Goal: Task Accomplishment & Management: Use online tool/utility

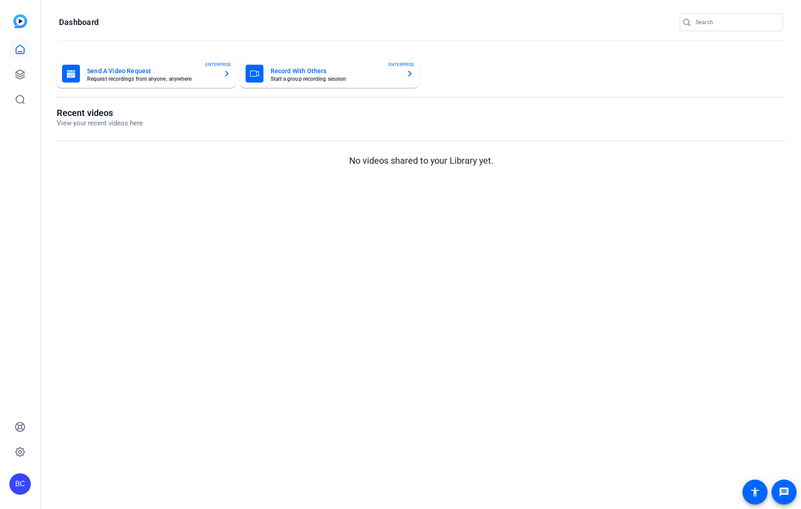
click at [18, 79] on icon at bounding box center [20, 74] width 11 height 11
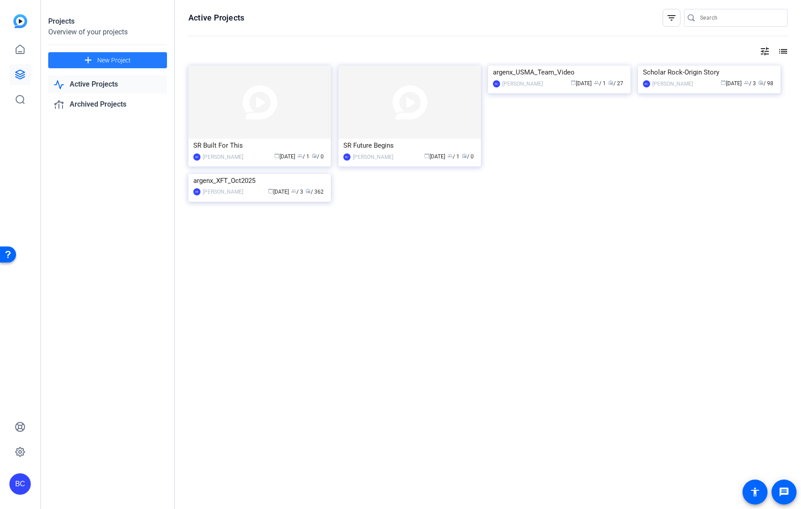
drag, startPoint x: 0, startPoint y: 0, endPoint x: 101, endPoint y: 55, distance: 115.5
click at [101, 56] on span "New Project" at bounding box center [113, 60] width 33 height 9
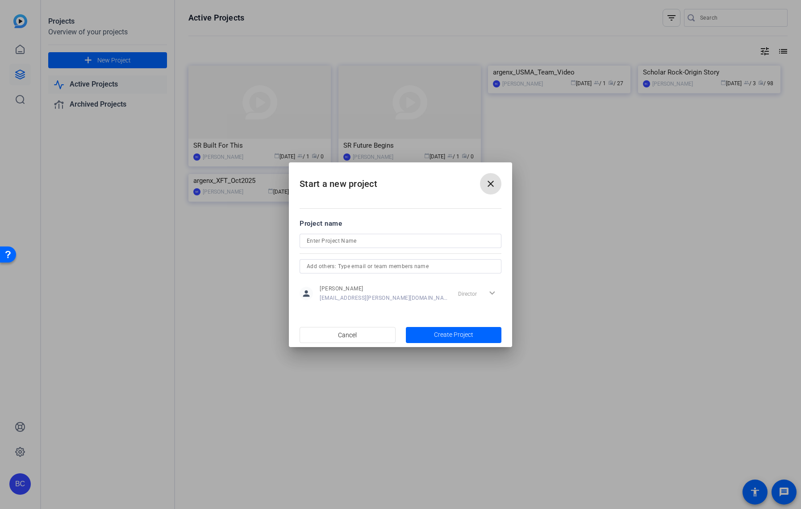
click at [337, 242] on input at bounding box center [401, 241] width 188 height 11
paste input "argenx Campaign"
type input "argenx Campaign"
click at [375, 266] on input "text" at bounding box center [401, 266] width 188 height 11
click at [368, 280] on mat-option "JS [PERSON_NAME]" at bounding box center [401, 284] width 202 height 14
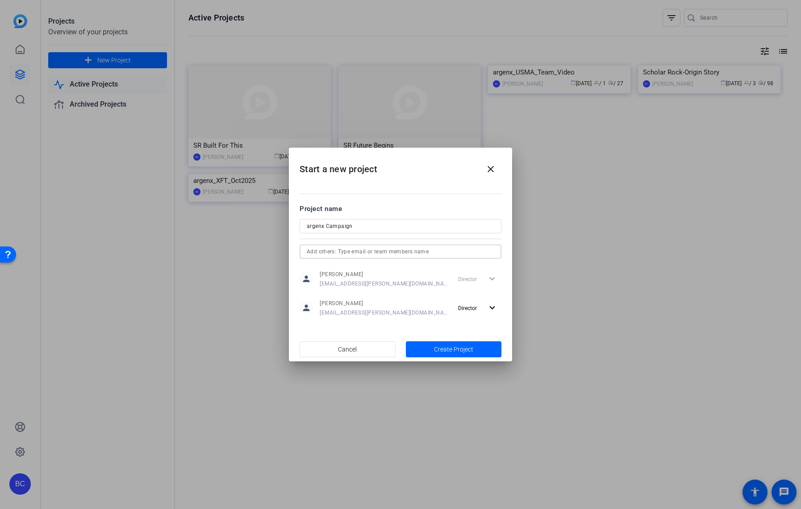
click at [376, 246] on input "text" at bounding box center [401, 251] width 188 height 11
click at [365, 268] on mat-option "MF Mandy Fernandez" at bounding box center [401, 270] width 202 height 14
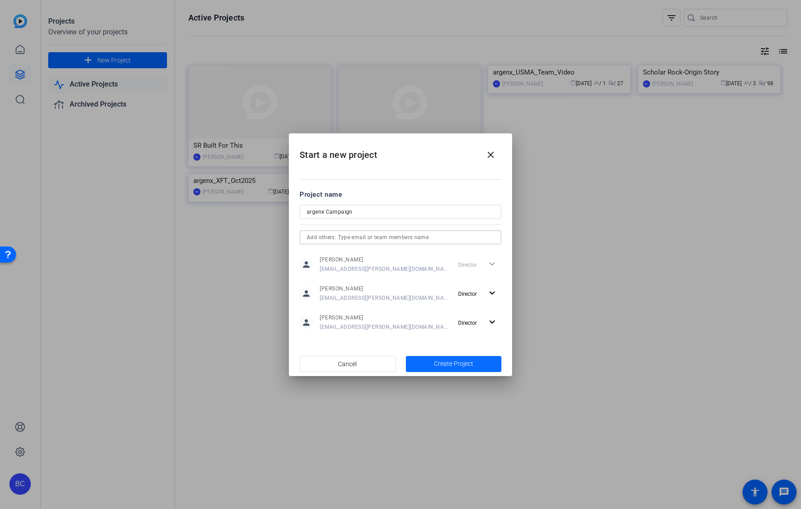
click at [449, 363] on span "Create Project" at bounding box center [453, 363] width 39 height 9
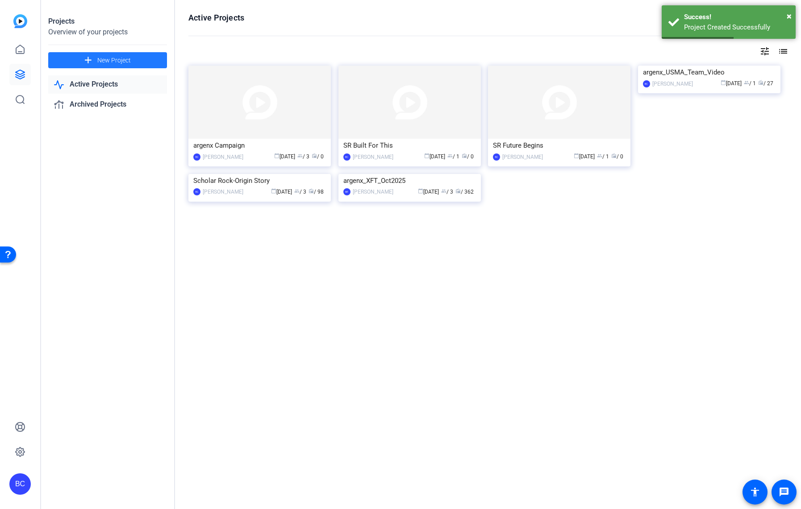
click at [224, 126] on img at bounding box center [259, 102] width 142 height 73
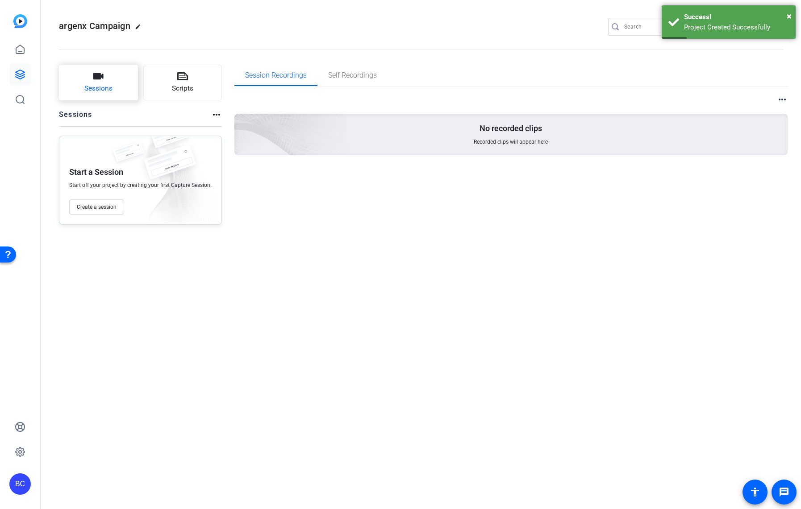
click at [108, 75] on button "Sessions" at bounding box center [98, 83] width 79 height 36
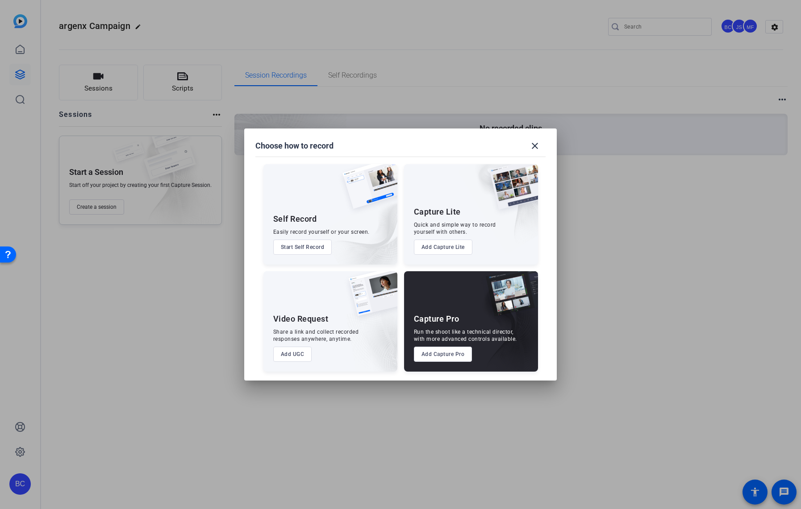
click at [441, 355] on button "Add Capture Pro" at bounding box center [443, 354] width 58 height 15
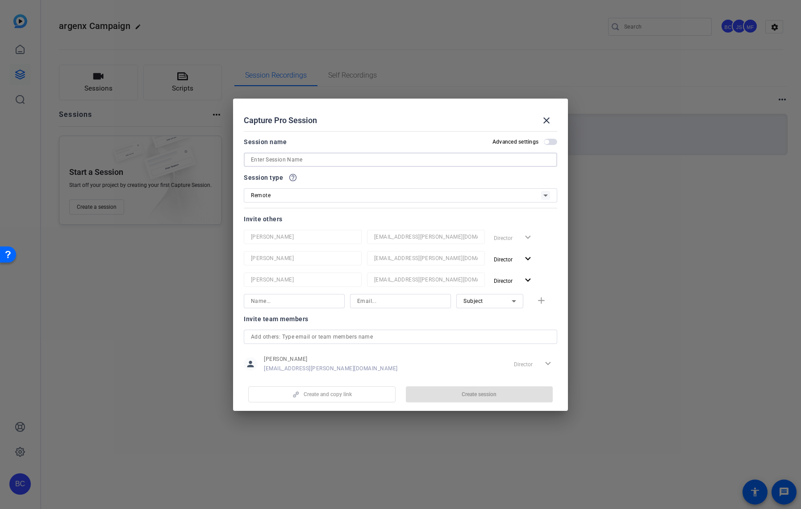
click at [286, 161] on input at bounding box center [400, 159] width 299 height 11
type input "Dr. Duane Andrews"
click at [551, 141] on span "button" at bounding box center [550, 142] width 13 height 6
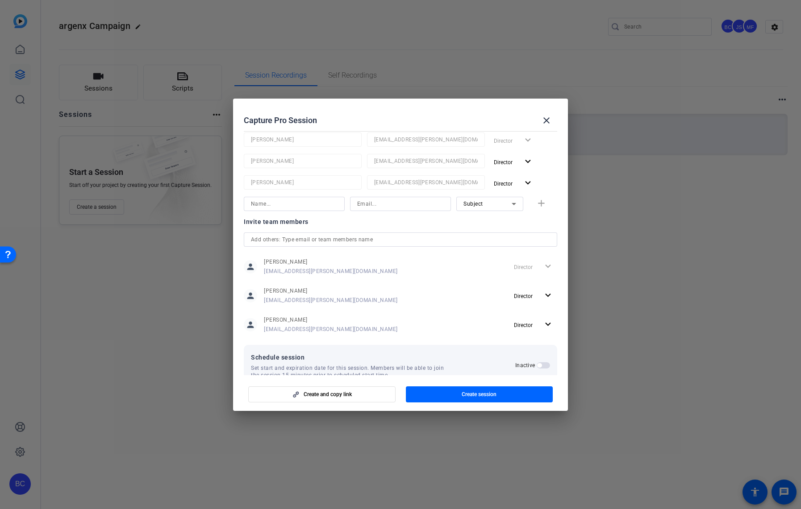
scroll to position [118, 0]
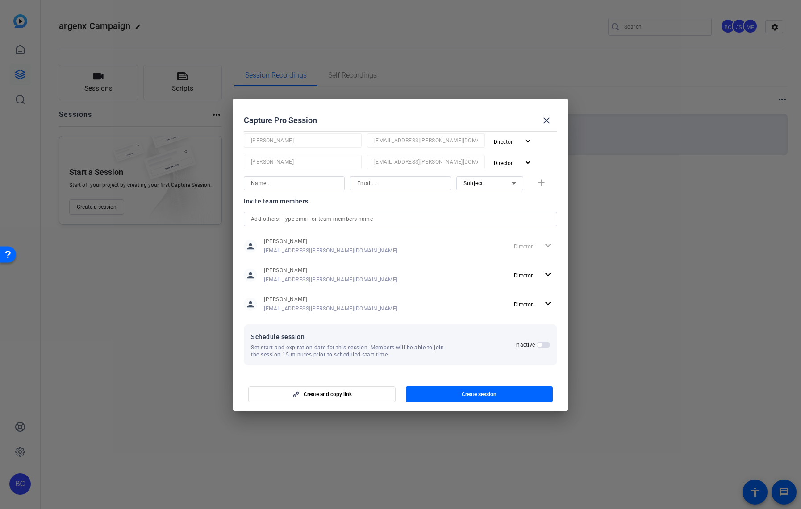
click at [542, 345] on span "button" at bounding box center [543, 345] width 13 height 6
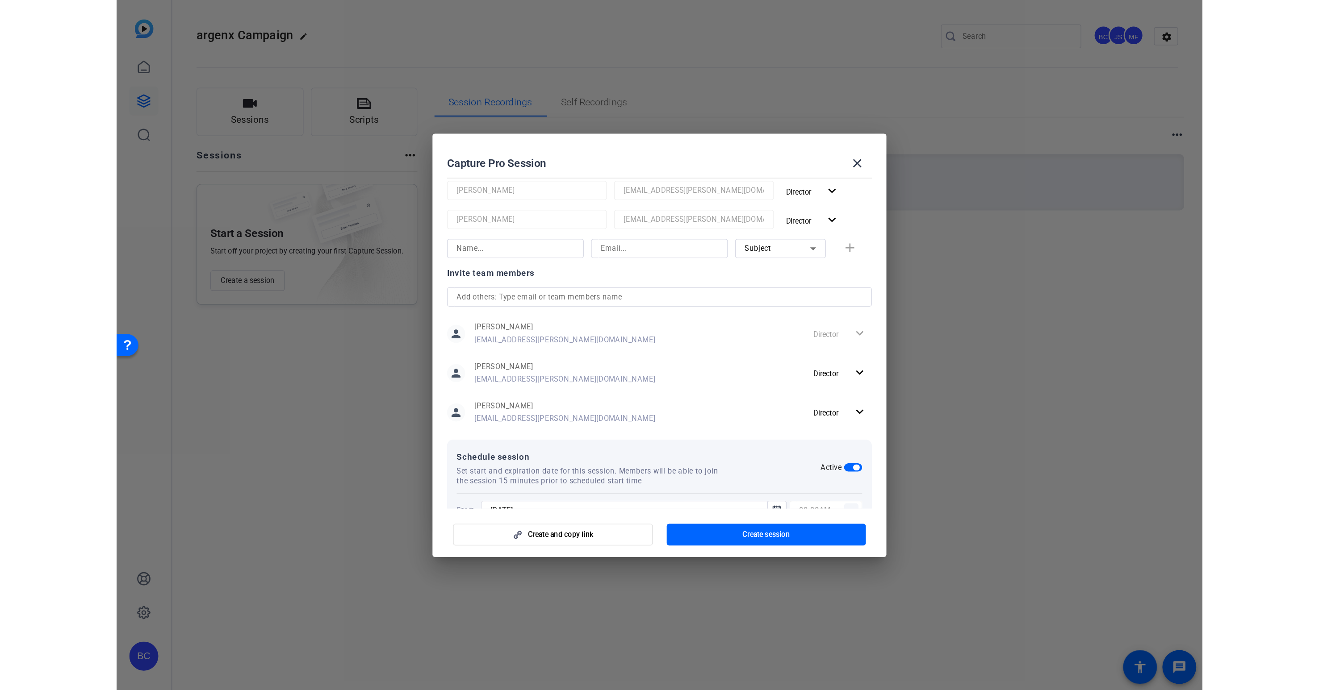
scroll to position [163, 0]
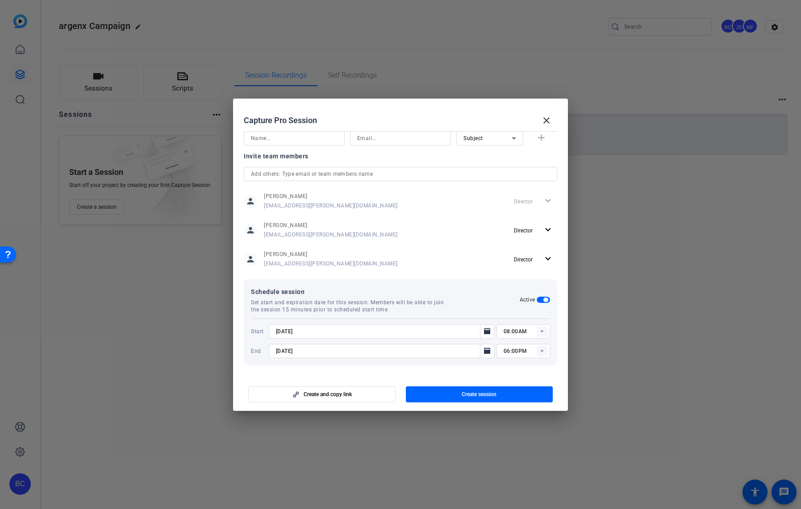
click at [285, 333] on input "9/22/2025" at bounding box center [377, 331] width 202 height 11
click at [487, 331] on icon "Open calendar" at bounding box center [487, 331] width 6 height 6
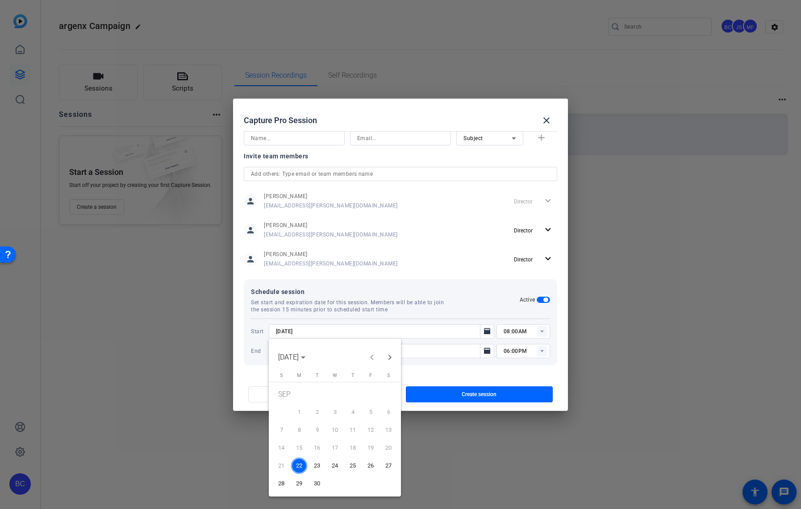
click at [317, 468] on span "23" at bounding box center [317, 466] width 16 height 16
type input "9/23/2025"
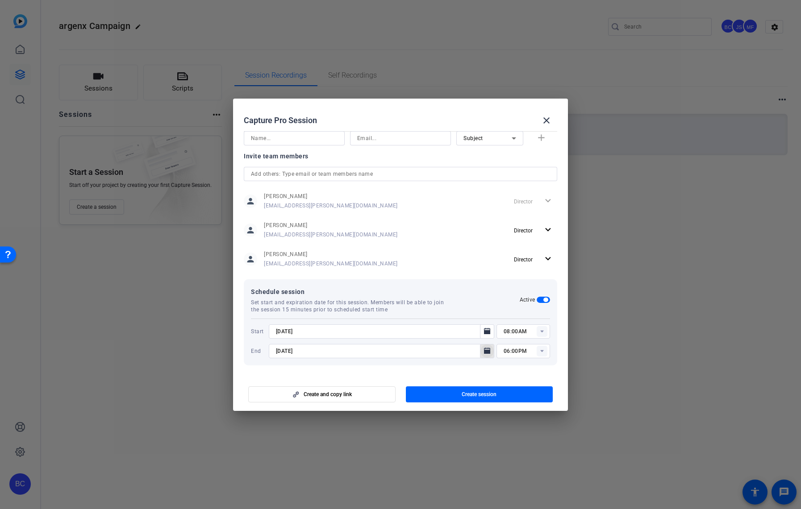
click at [488, 348] on icon "Open calendar" at bounding box center [487, 351] width 7 height 11
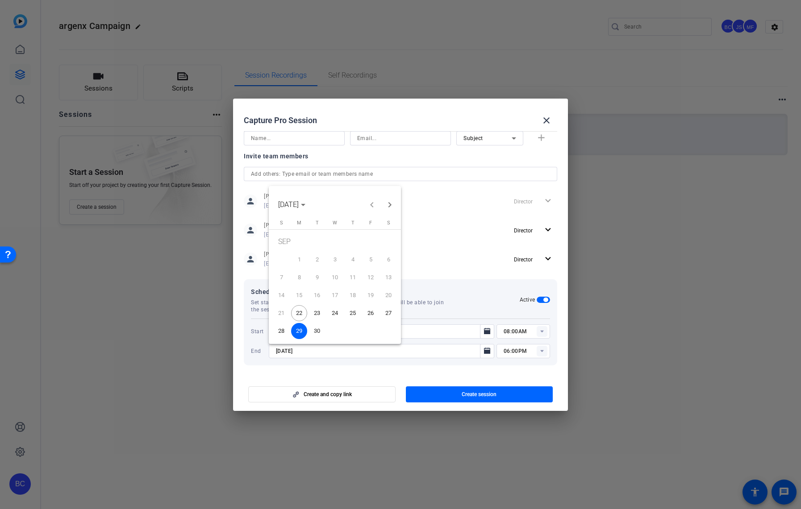
click at [508, 330] on div at bounding box center [400, 254] width 801 height 509
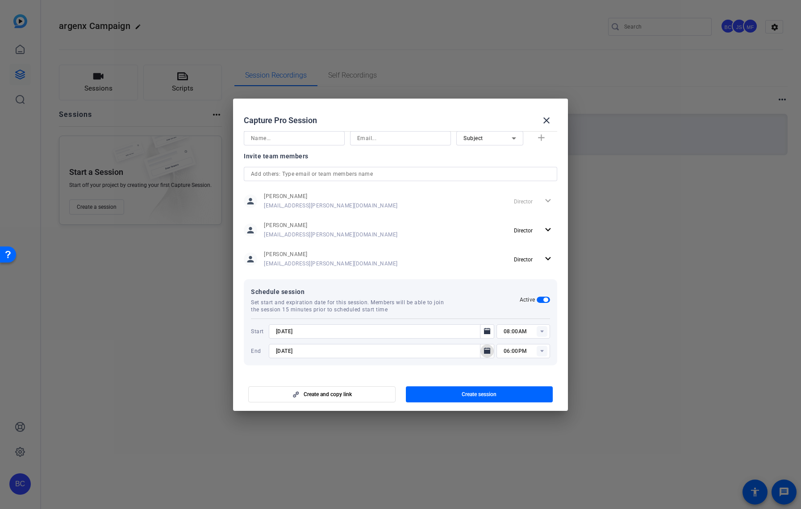
click at [507, 332] on input "08:00AM" at bounding box center [527, 331] width 46 height 11
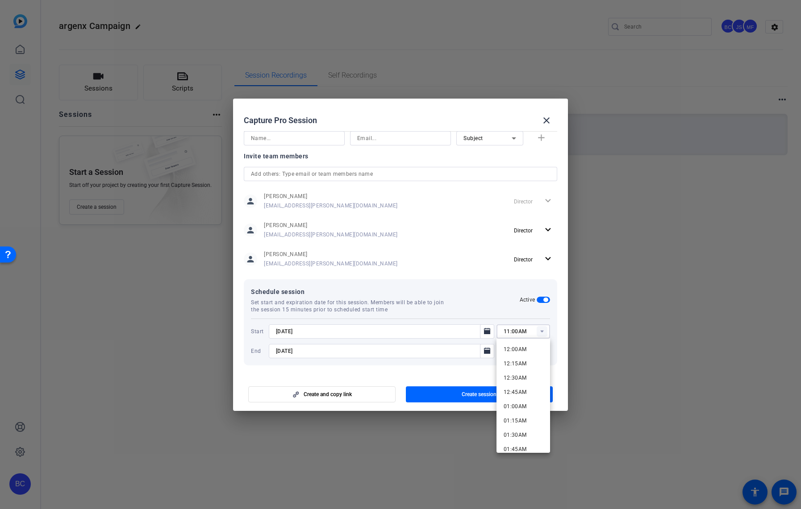
type input "11:00AM"
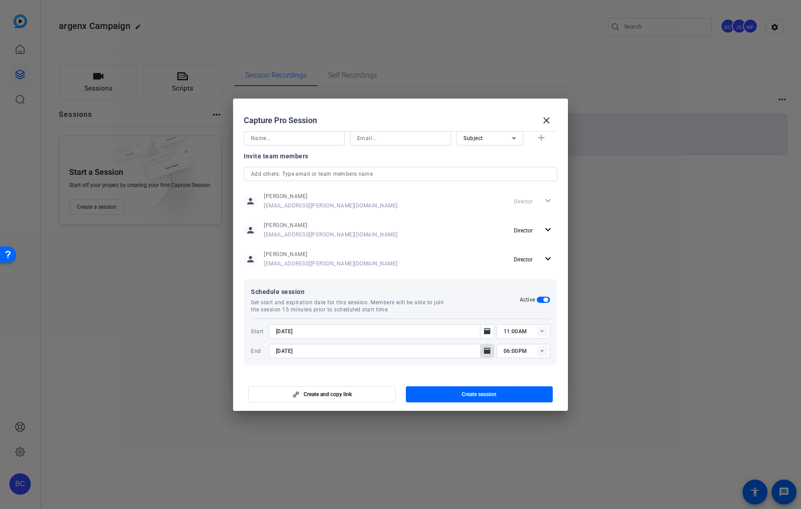
click at [485, 354] on icon "Open calendar" at bounding box center [487, 351] width 7 height 11
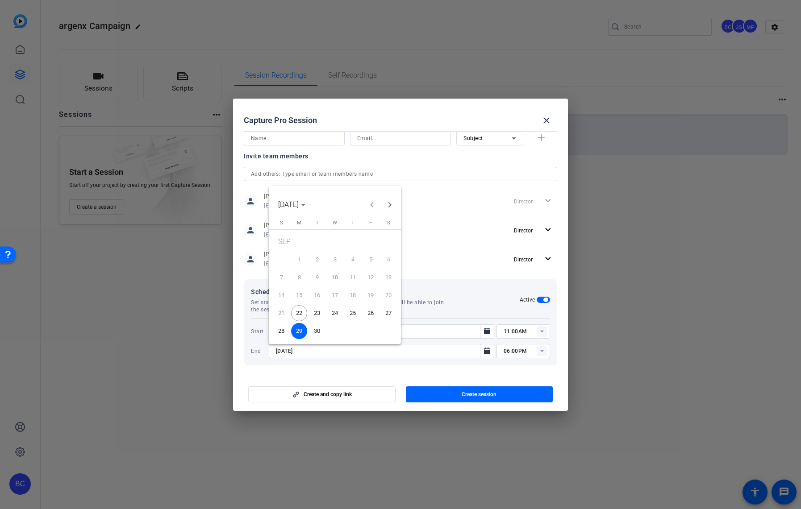
click at [317, 313] on span "23" at bounding box center [317, 313] width 16 height 16
type input "9/23/2025"
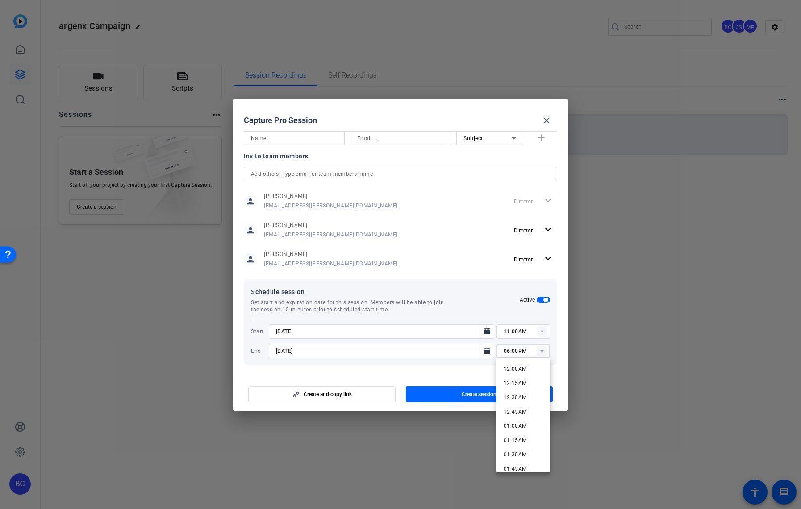
click at [507, 351] on input "06:00PM" at bounding box center [527, 351] width 46 height 11
type input "12:00PM"
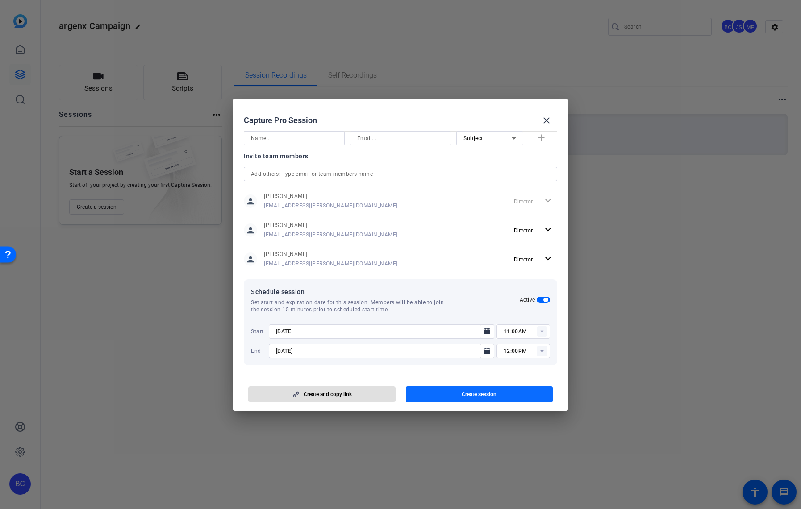
click at [459, 393] on span "button" at bounding box center [479, 394] width 147 height 21
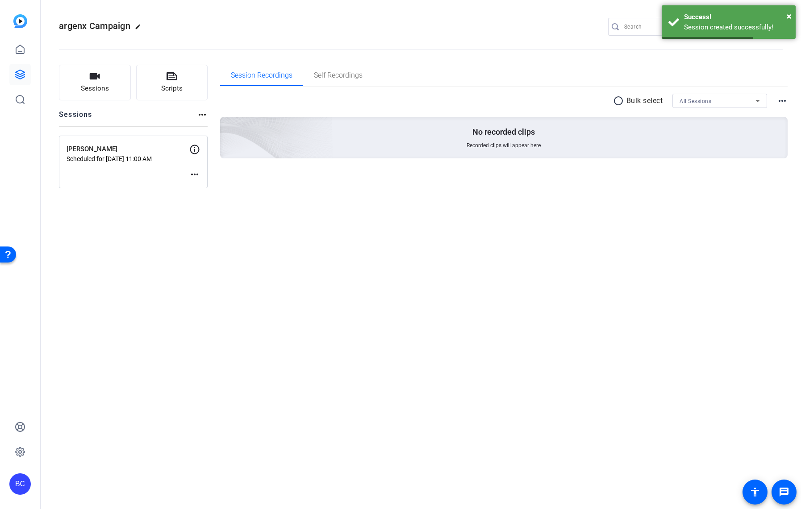
click at [194, 174] on mat-icon "more_horiz" at bounding box center [194, 174] width 11 height 11
click at [211, 191] on span "Edit Session" at bounding box center [216, 188] width 41 height 11
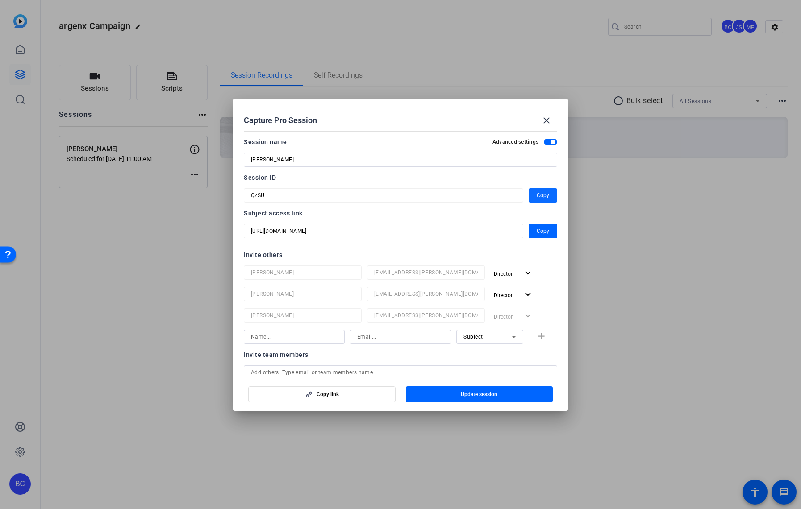
click at [538, 192] on span "Copy" at bounding box center [543, 195] width 13 height 11
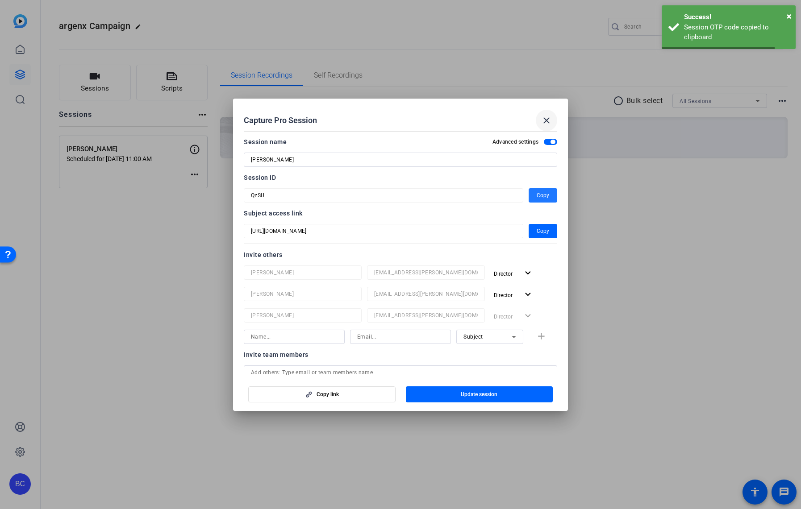
click at [547, 122] on mat-icon "close" at bounding box center [546, 120] width 11 height 11
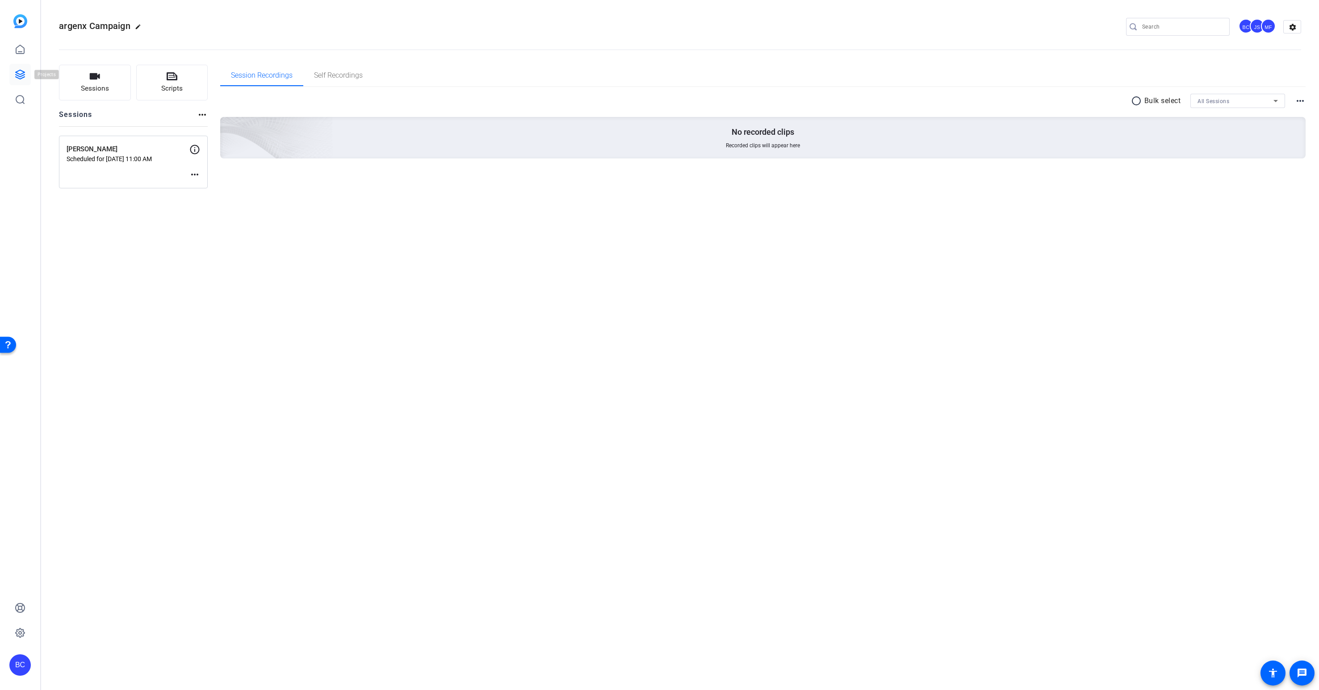
click at [18, 71] on icon at bounding box center [20, 74] width 9 height 9
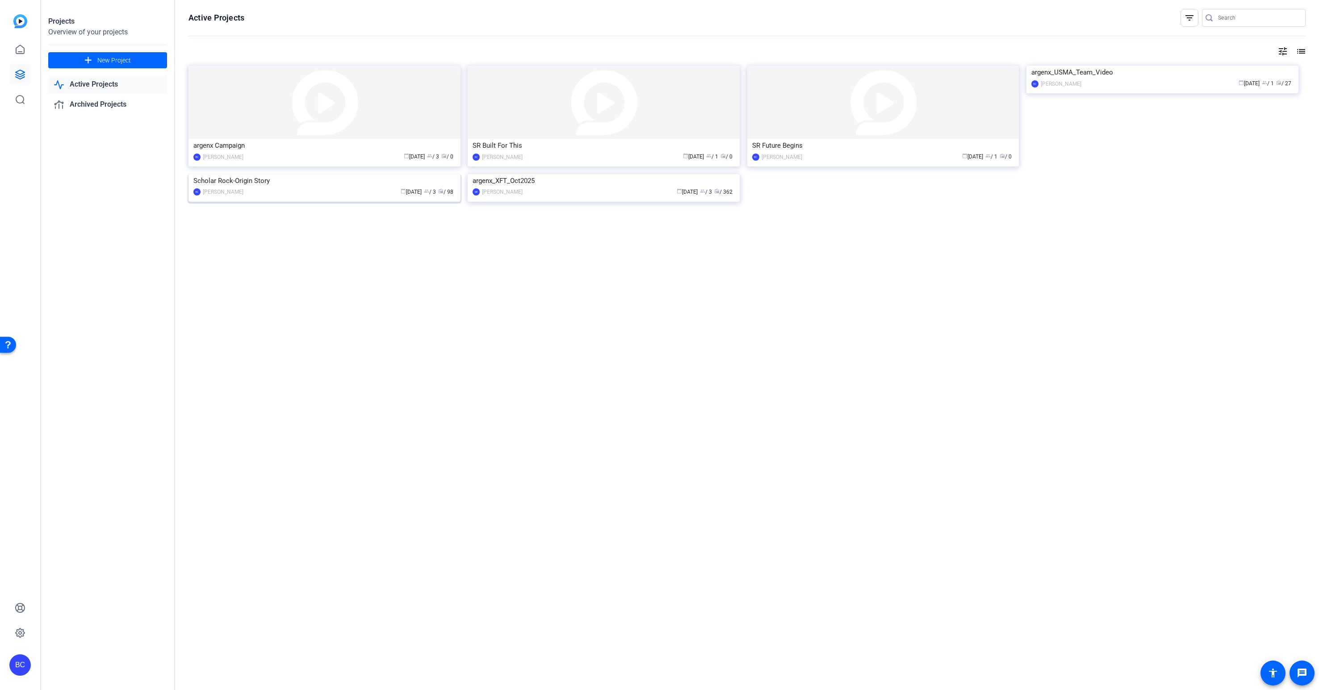
click at [261, 188] on div "Scholar Rock-Origin Story" at bounding box center [324, 180] width 262 height 13
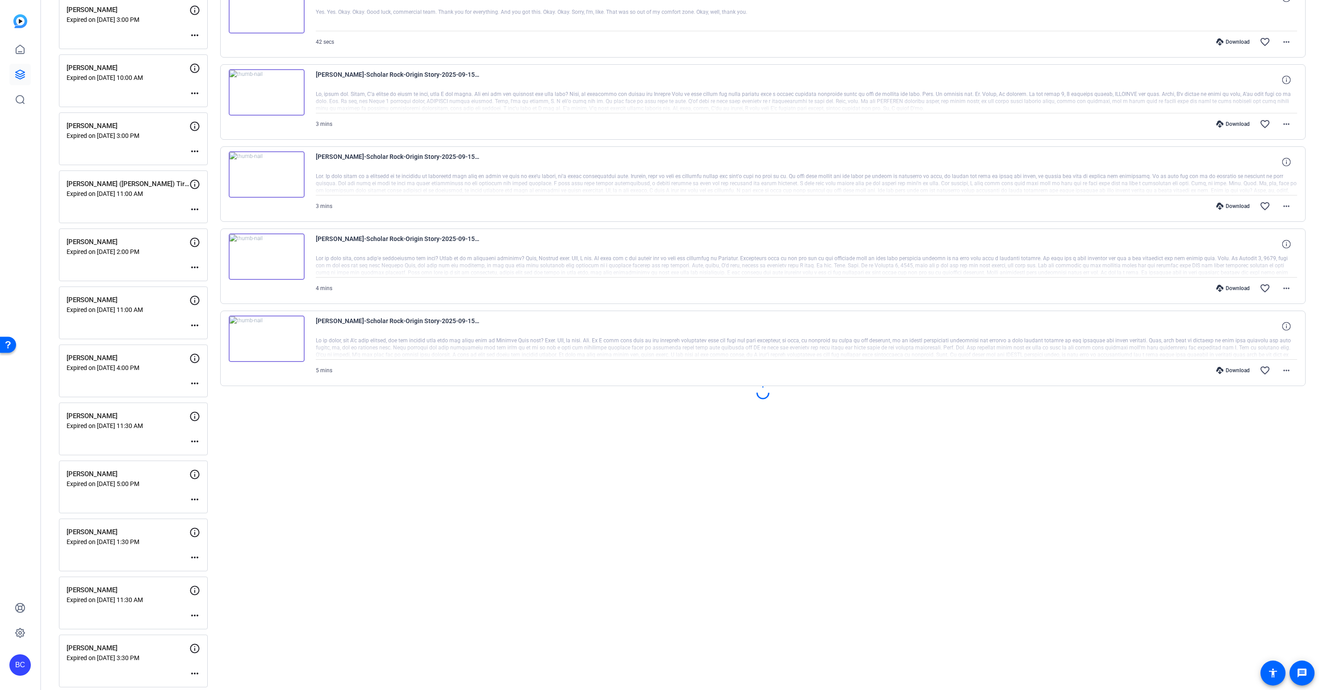
scroll to position [612, 0]
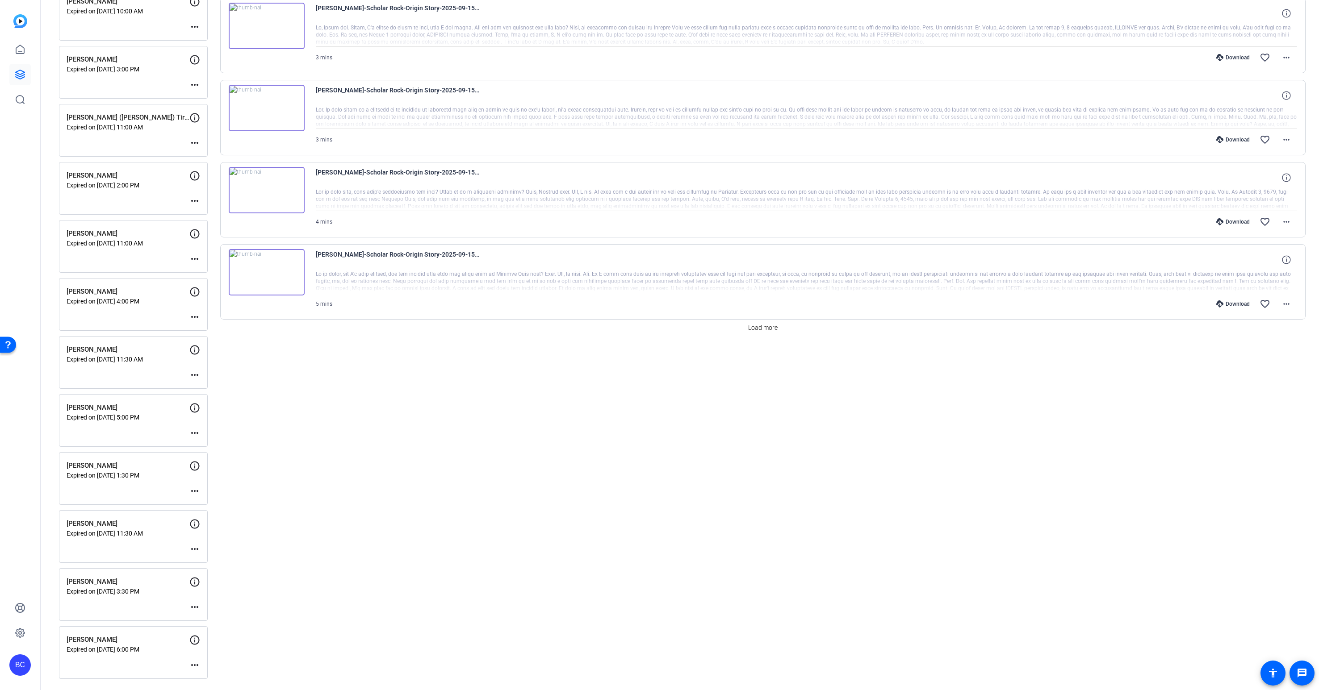
click at [193, 509] on mat-icon "more_horiz" at bounding box center [194, 607] width 11 height 11
click at [202, 509] on span "Edit Session" at bounding box center [216, 620] width 41 height 11
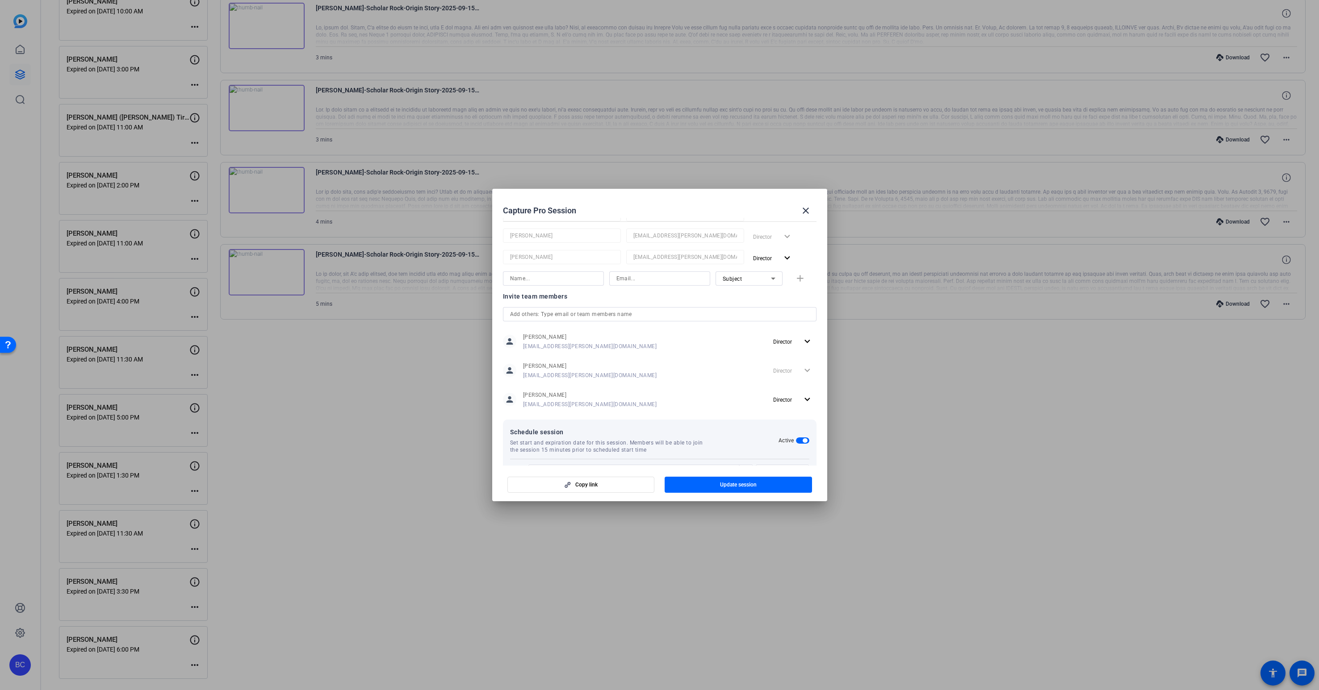
scroll to position [199, 0]
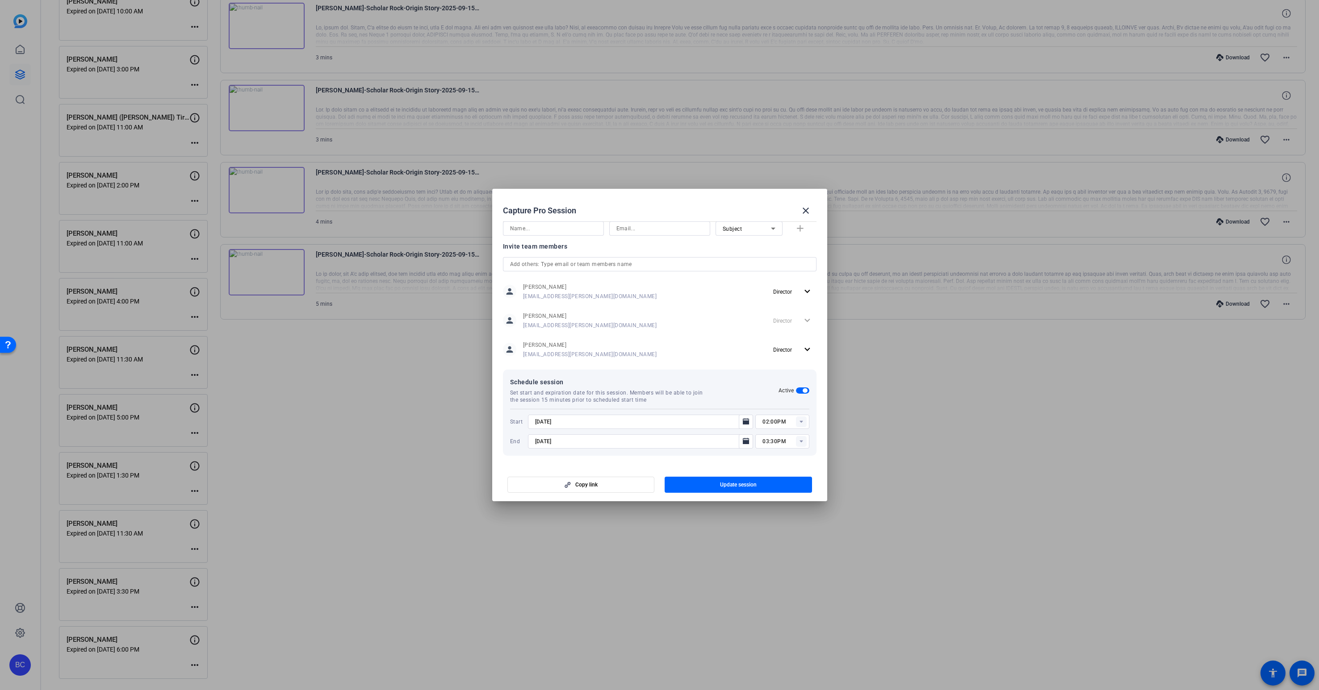
drag, startPoint x: 541, startPoint y: 424, endPoint x: 564, endPoint y: 425, distance: 22.8
click at [542, 423] on input "9/19/2025" at bounding box center [636, 422] width 202 height 11
type input "9/22/2025"
click at [778, 421] on input "11:00PM" at bounding box center [785, 422] width 46 height 11
type input "11:00AM"
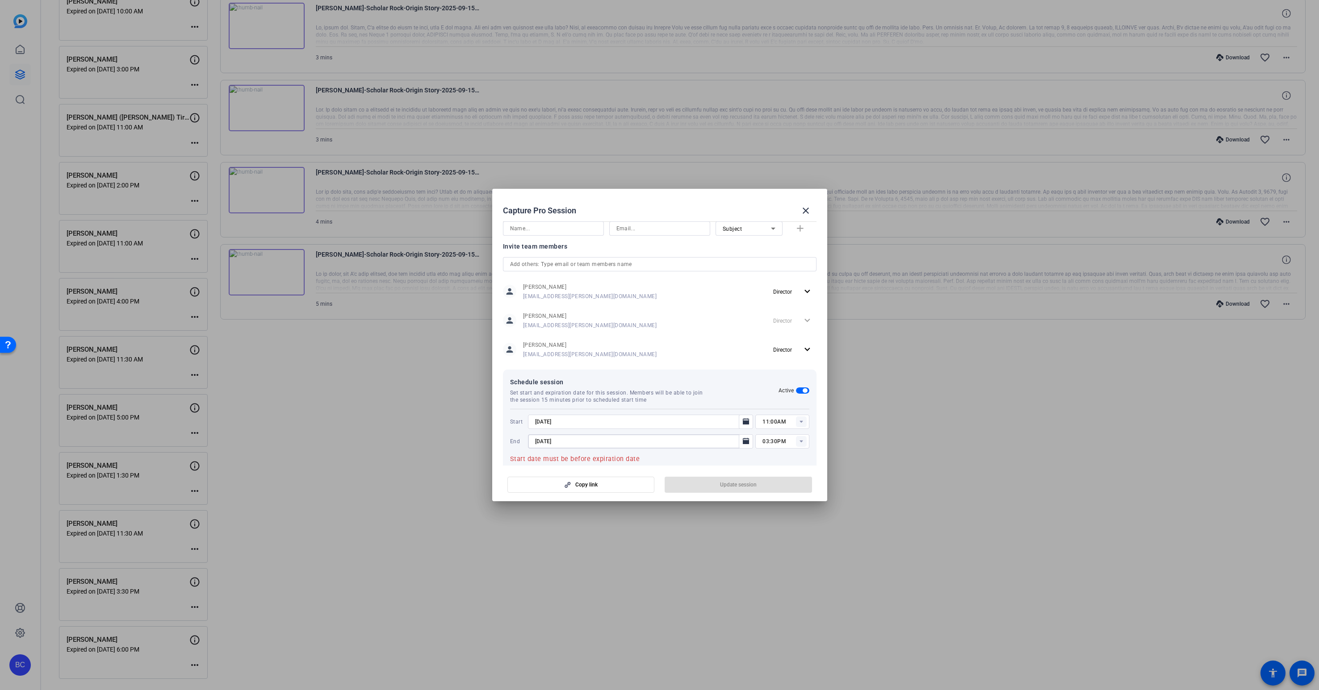
click at [546, 441] on input "9/19/2025" at bounding box center [636, 441] width 202 height 11
type input "9/122/2025"
type input "9/22/2025"
type input "12:00PM"
click at [722, 487] on span "Update session" at bounding box center [738, 484] width 37 height 7
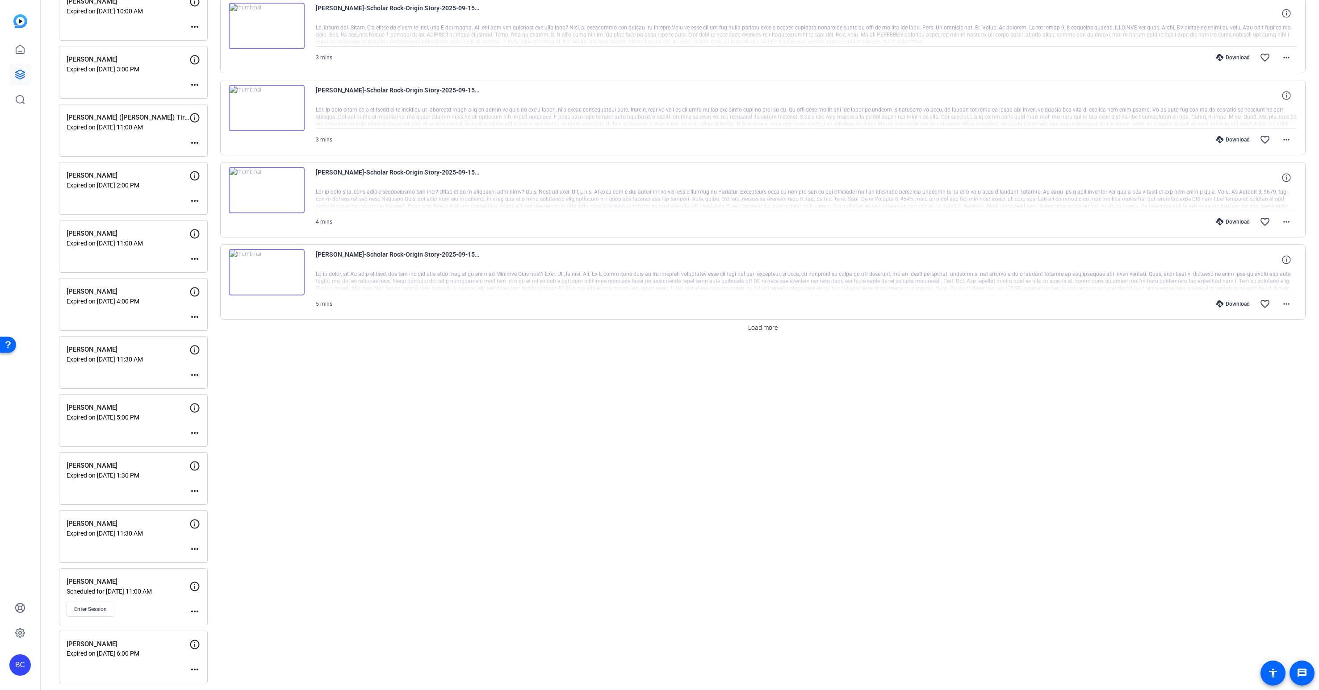
click at [300, 509] on div "Session Recordings Self Recordings radio_button_unchecked Bulk select All Sessi…" at bounding box center [762, 68] width 1085 height 1231
click at [80, 509] on span "Enter Session" at bounding box center [90, 609] width 33 height 7
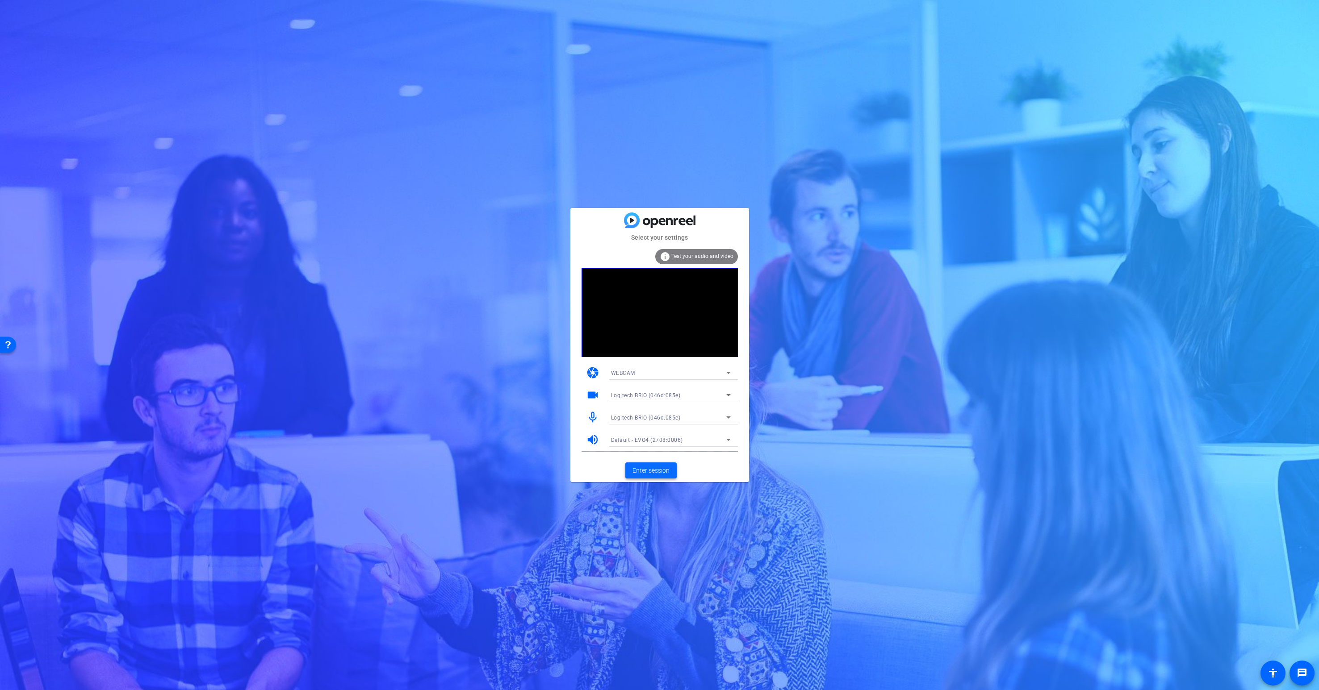
click at [654, 470] on span "Enter session" at bounding box center [650, 470] width 37 height 9
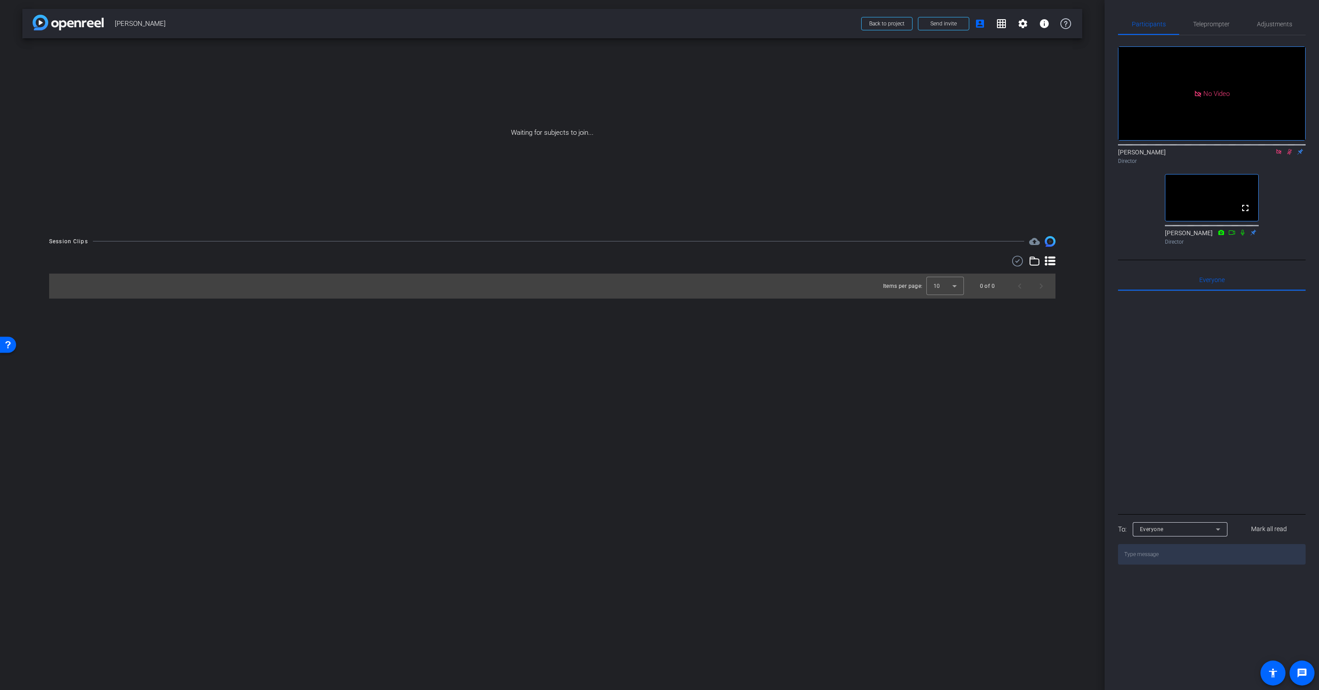
drag, startPoint x: 1279, startPoint y: 161, endPoint x: 1283, endPoint y: 165, distance: 5.7
click at [1279, 155] on icon at bounding box center [1278, 152] width 7 height 6
click at [1278, 155] on icon at bounding box center [1278, 152] width 5 height 6
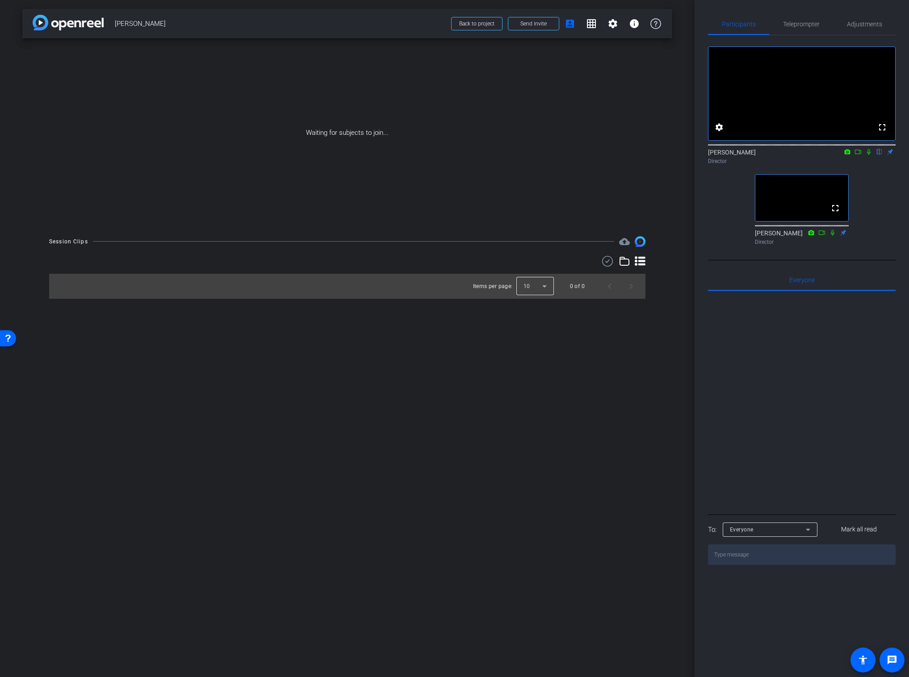
click at [543, 288] on div at bounding box center [535, 286] width 38 height 21
click at [533, 334] on mat-option "25" at bounding box center [535, 335] width 38 height 14
click at [721, 133] on mat-icon "settings" at bounding box center [719, 127] width 11 height 11
click at [761, 167] on div "24" at bounding box center [768, 163] width 17 height 11
click at [766, 183] on span "30" at bounding box center [763, 181] width 7 height 11
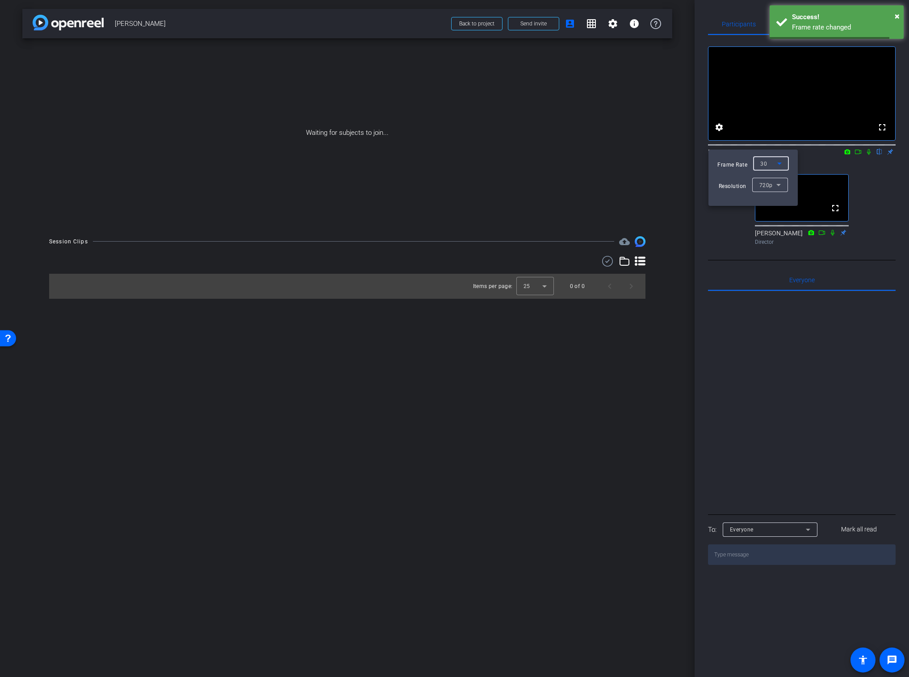
click at [593, 383] on div at bounding box center [454, 338] width 909 height 677
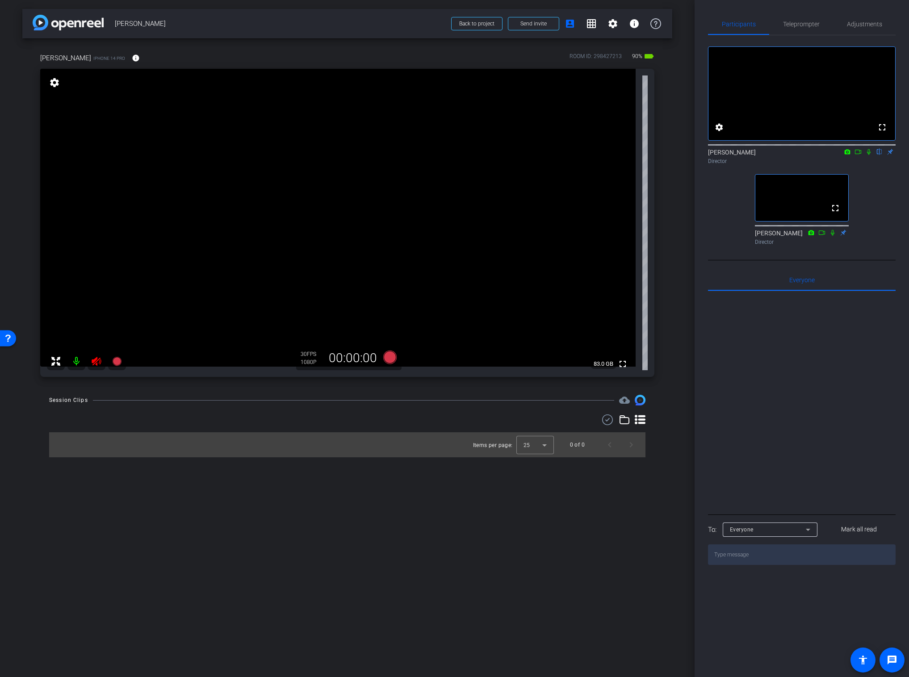
click at [95, 361] on icon at bounding box center [96, 361] width 11 height 11
click at [681, 164] on div "arrow_back [PERSON_NAME] Back to project Send invite account_box grid_on settin…" at bounding box center [347, 338] width 694 height 677
click at [861, 28] on span "Adjustments" at bounding box center [864, 23] width 35 height 21
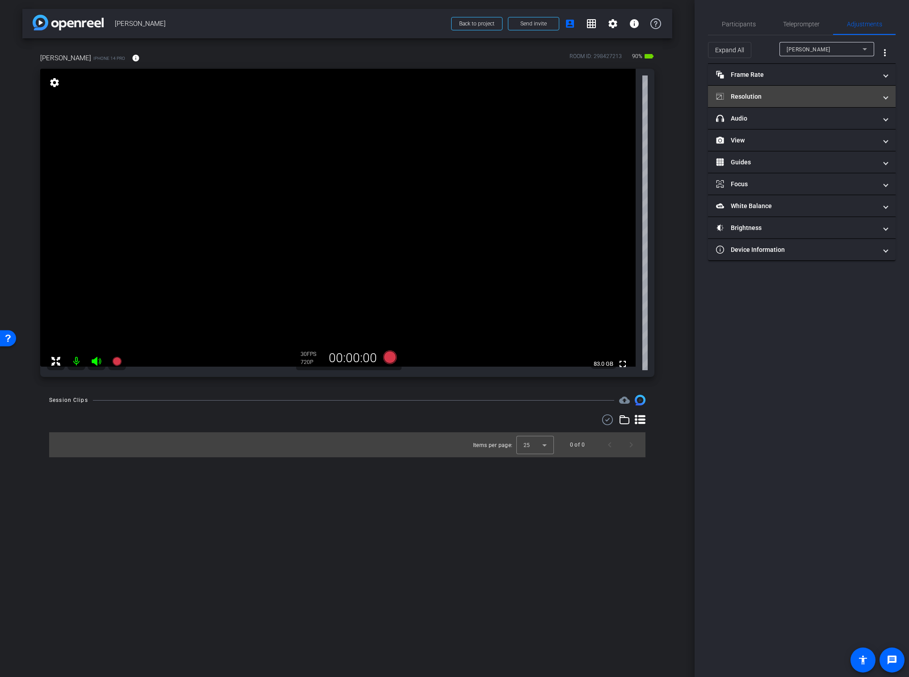
click at [744, 96] on mat-panel-title "Resolution" at bounding box center [796, 96] width 161 height 9
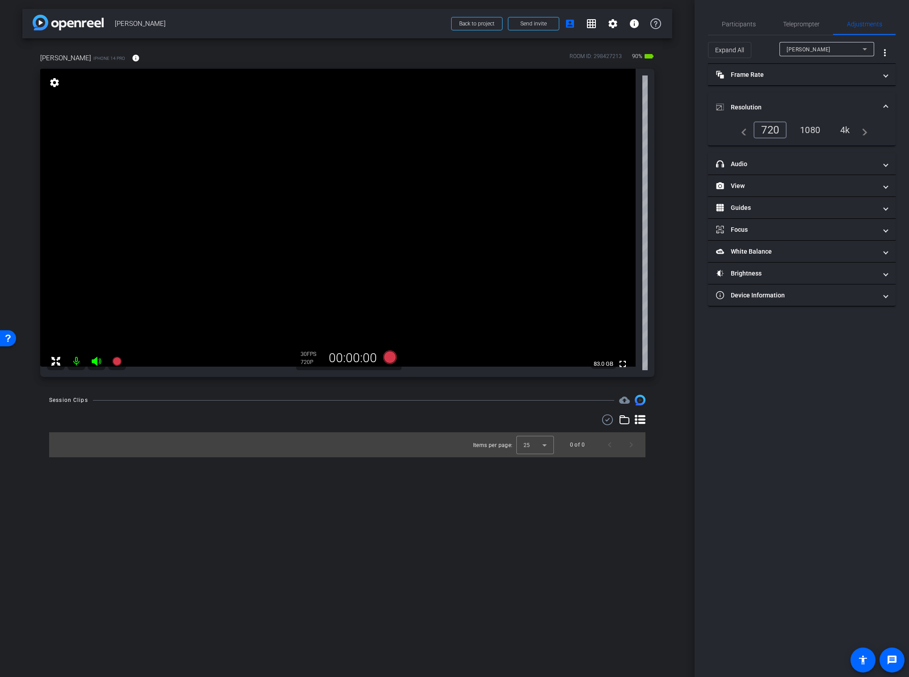
click at [669, 185] on div "[PERSON_NAME] iPhone 14 Pro info ROOM ID: 298427213 90% battery_std fullscreen …" at bounding box center [347, 211] width 650 height 347
click at [754, 188] on mat-panel-title "View" at bounding box center [796, 185] width 161 height 9
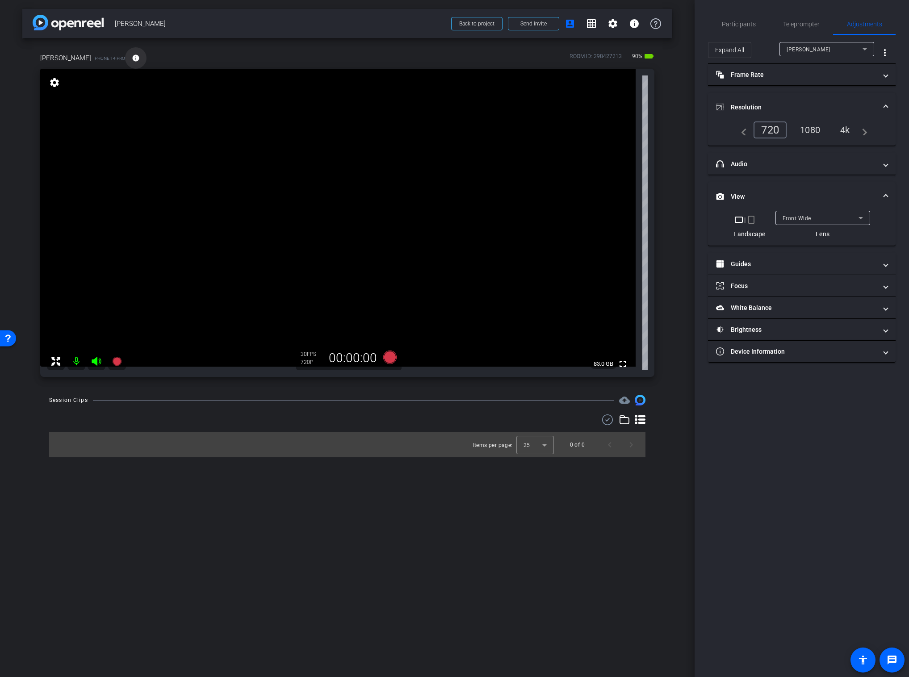
click at [132, 54] on mat-icon "info" at bounding box center [136, 58] width 8 height 8
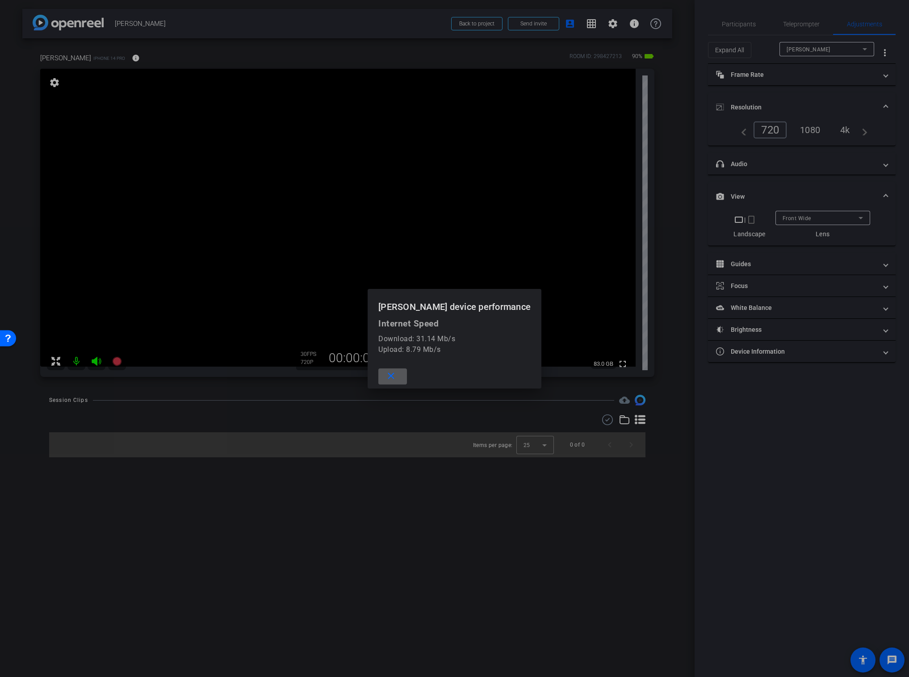
click at [532, 549] on div at bounding box center [454, 338] width 909 height 677
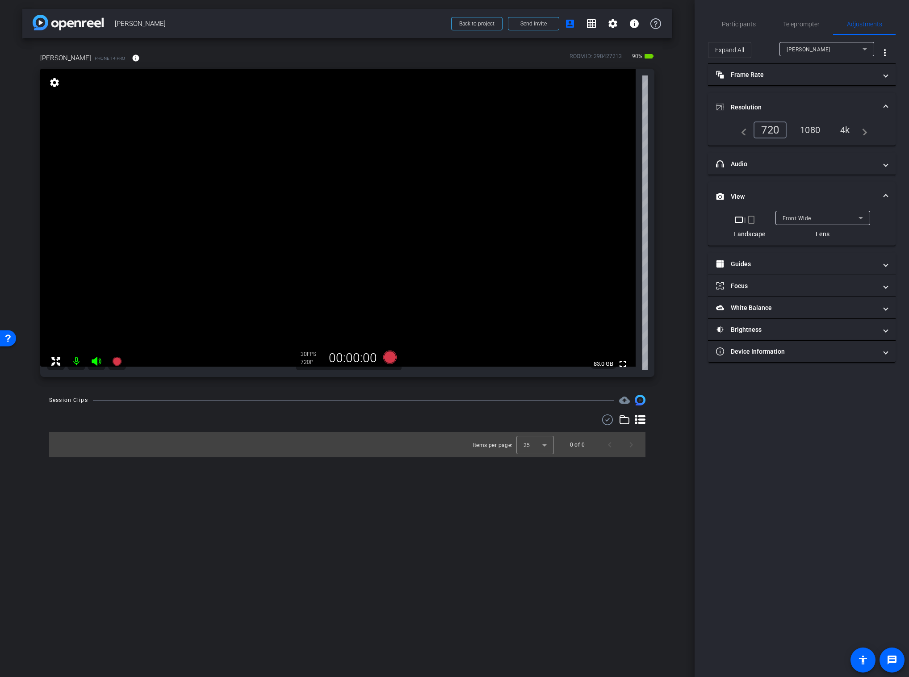
click at [844, 127] on div "4k" at bounding box center [844, 129] width 23 height 15
click at [729, 24] on span "Participants" at bounding box center [739, 24] width 34 height 6
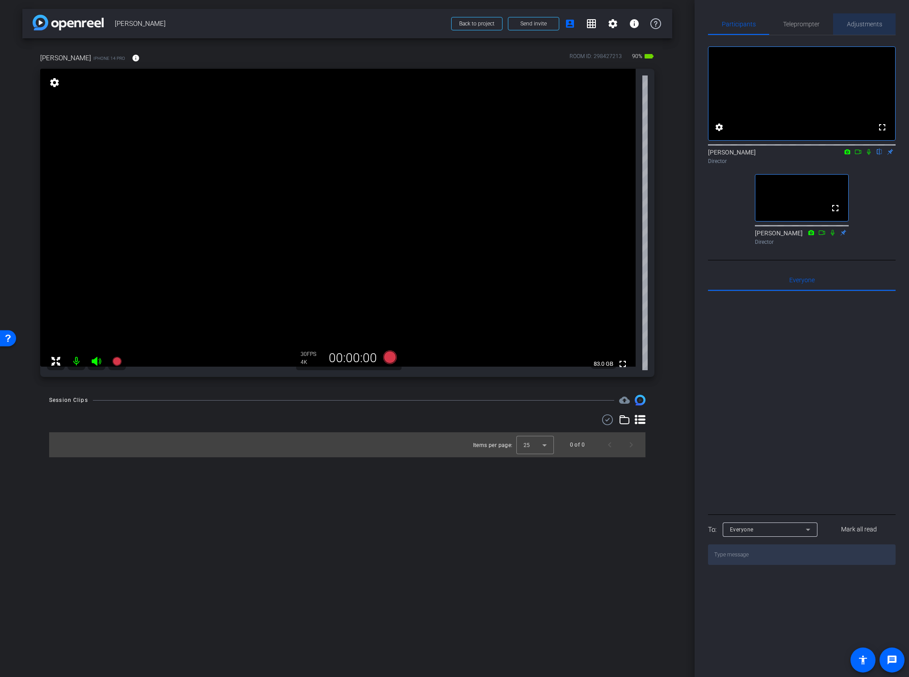
click at [864, 27] on span "Adjustments" at bounding box center [864, 24] width 35 height 6
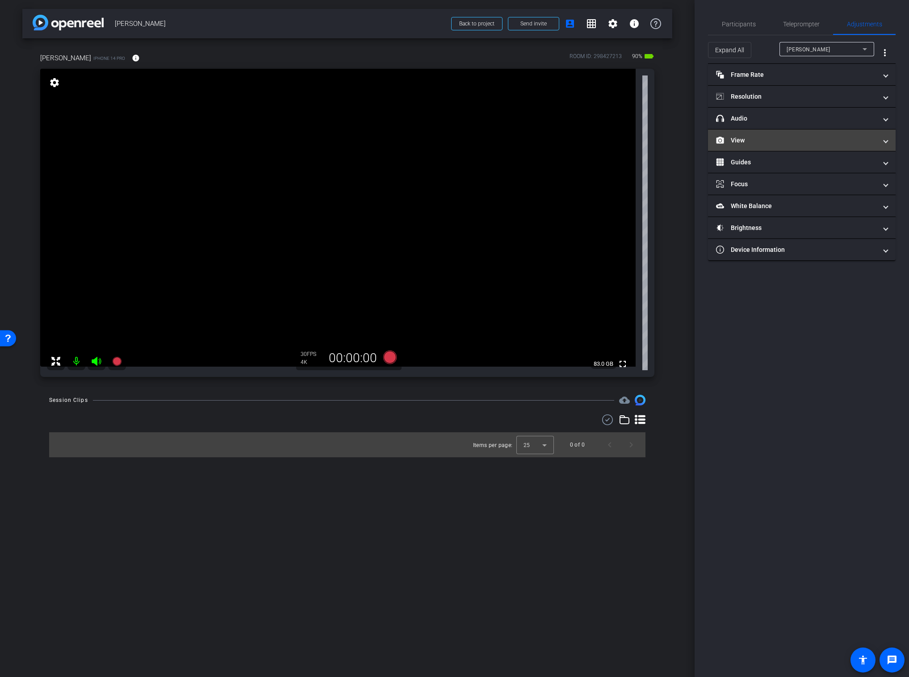
click at [736, 138] on mat-panel-title "View" at bounding box center [796, 140] width 161 height 9
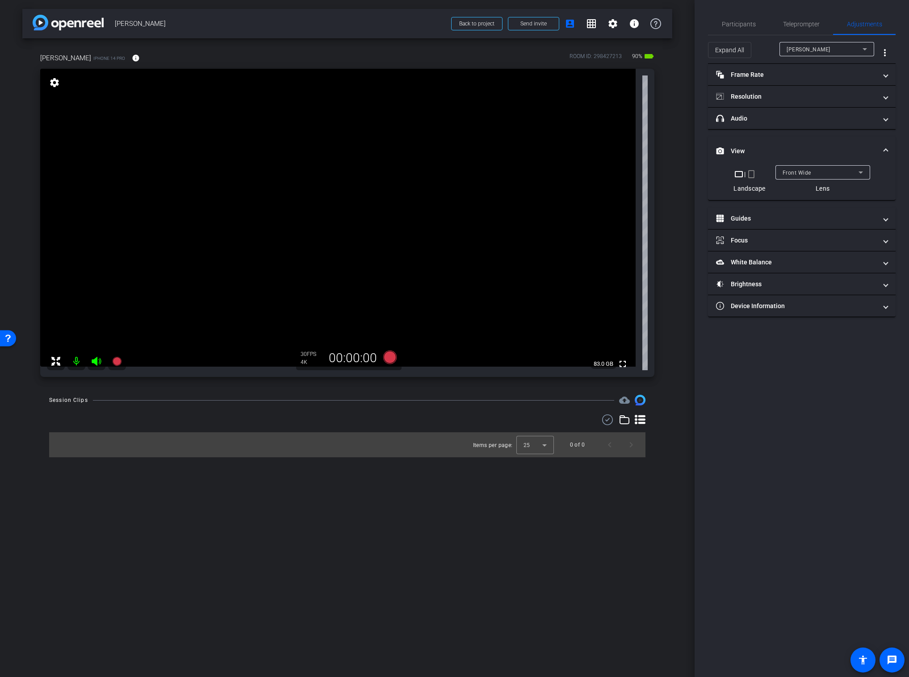
click at [788, 179] on div "Front Wide" at bounding box center [822, 172] width 80 height 14
click at [792, 191] on span "Back Wide" at bounding box center [796, 190] width 29 height 11
click at [744, 25] on span "Participants" at bounding box center [739, 24] width 34 height 6
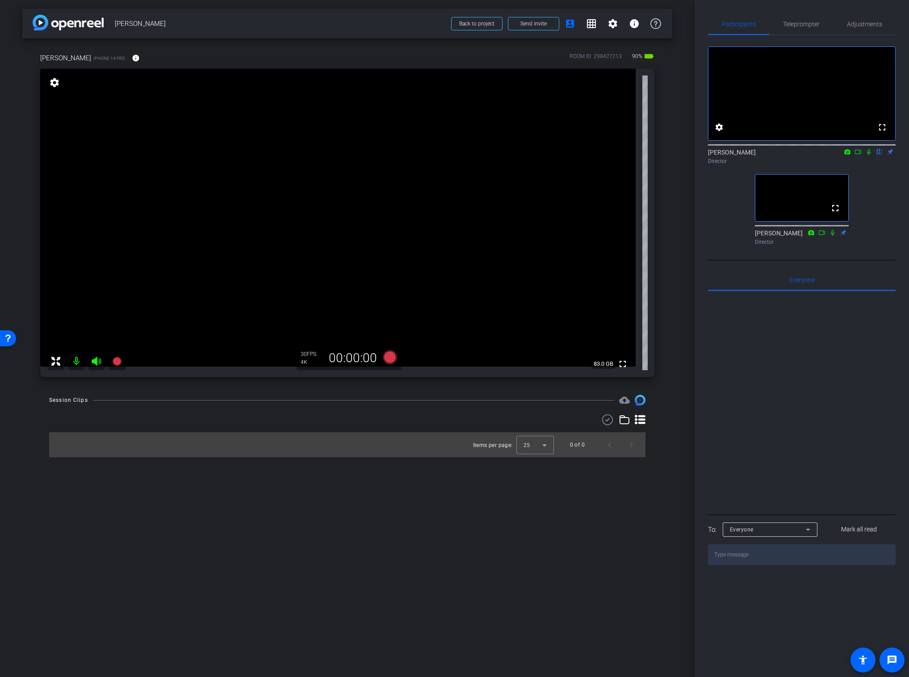
click at [858, 155] on icon at bounding box center [857, 152] width 7 height 6
click at [672, 457] on div "arrow_back [PERSON_NAME] Back to project Send invite account_box grid_on settin…" at bounding box center [347, 338] width 694 height 677
click at [386, 180] on video at bounding box center [337, 218] width 595 height 298
click at [342, 175] on video at bounding box center [337, 218] width 595 height 298
click at [390, 356] on icon at bounding box center [389, 357] width 13 height 13
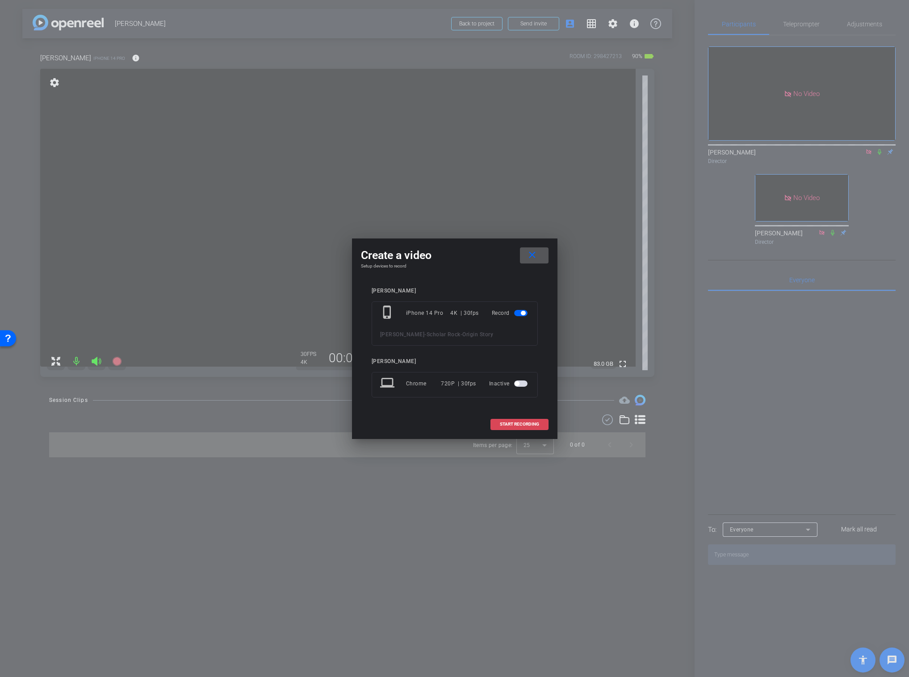
click at [523, 424] on span "START RECORDING" at bounding box center [519, 424] width 39 height 4
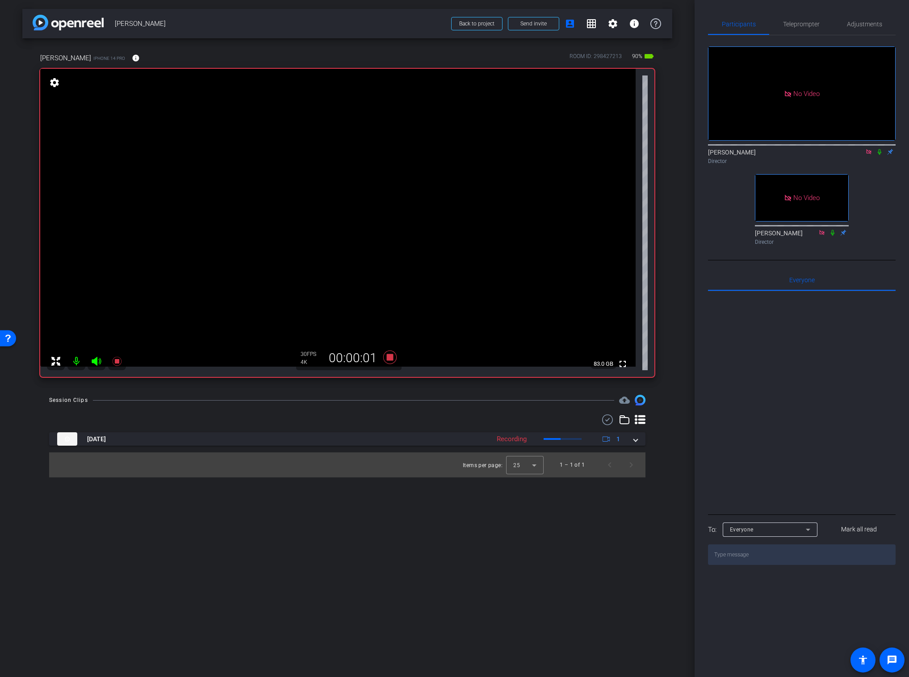
click at [878, 155] on icon at bounding box center [879, 152] width 7 height 6
drag, startPoint x: 355, startPoint y: 171, endPoint x: 353, endPoint y: 177, distance: 6.5
click at [355, 171] on video at bounding box center [337, 218] width 595 height 298
click at [389, 357] on icon at bounding box center [389, 357] width 13 height 13
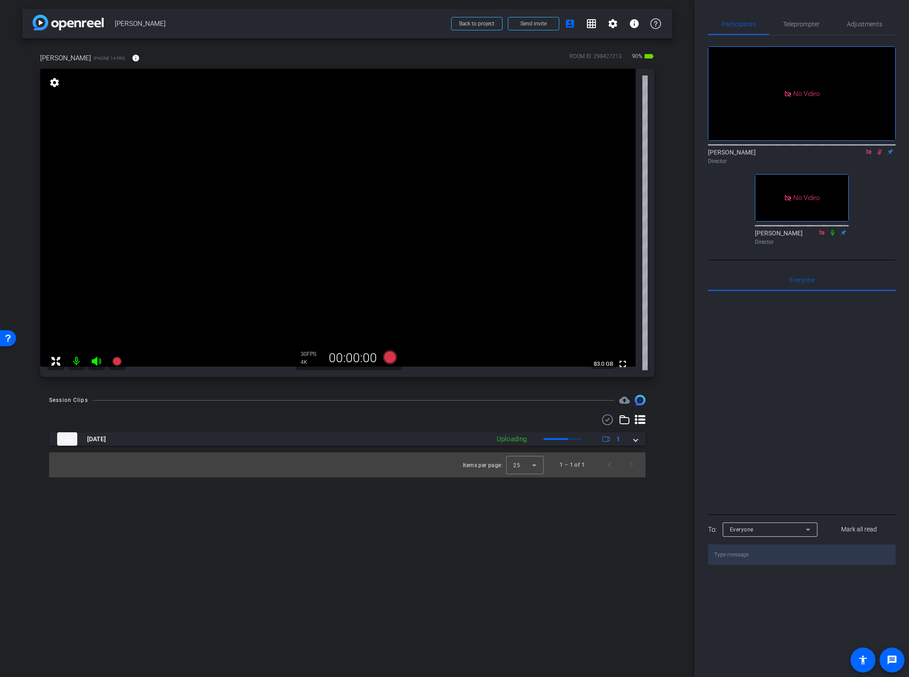
click at [647, 417] on div "Session Clips cloud_upload [DATE] Uploading 1 Items per page: 25 1 – 1 of 1" at bounding box center [347, 436] width 650 height 83
click at [639, 417] on icon at bounding box center [640, 419] width 11 height 9
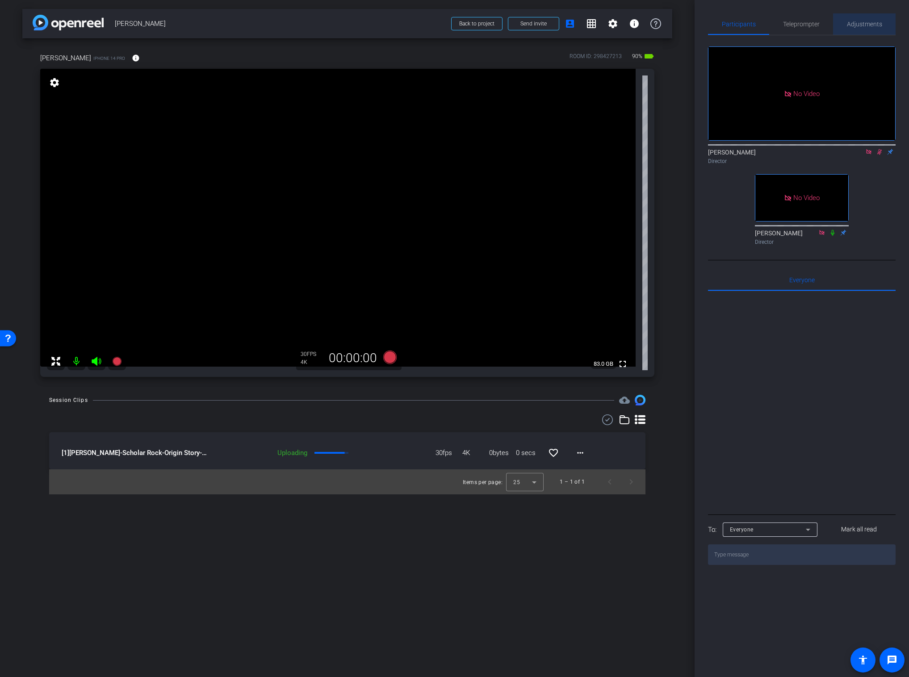
click at [861, 24] on span "Adjustments" at bounding box center [864, 24] width 35 height 6
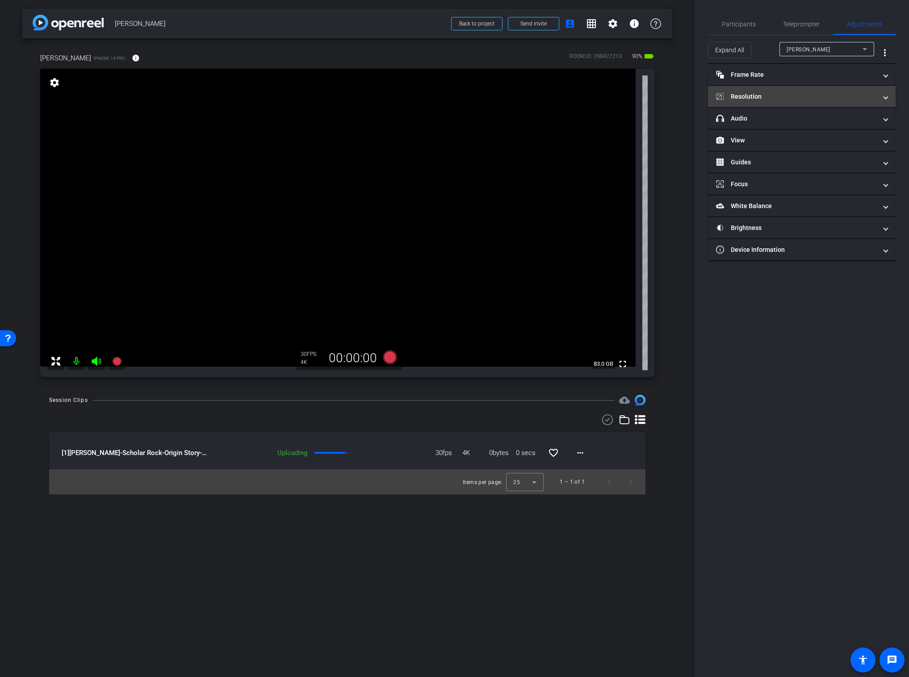
click at [772, 94] on mat-panel-title "Resolution" at bounding box center [796, 96] width 161 height 9
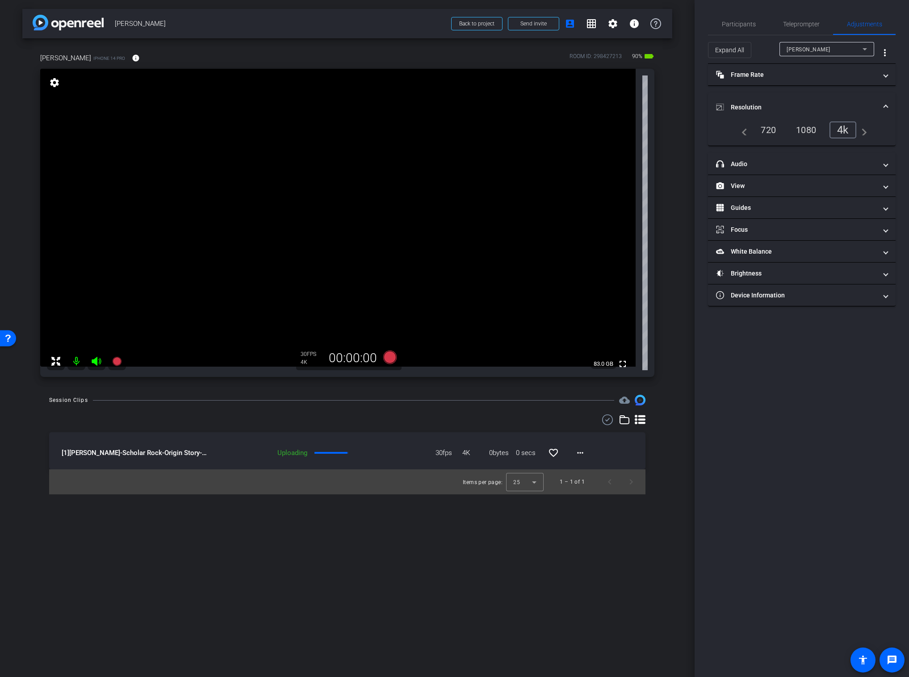
click at [806, 130] on div "1080" at bounding box center [805, 129] width 33 height 15
click at [743, 26] on span "Participants" at bounding box center [739, 24] width 34 height 6
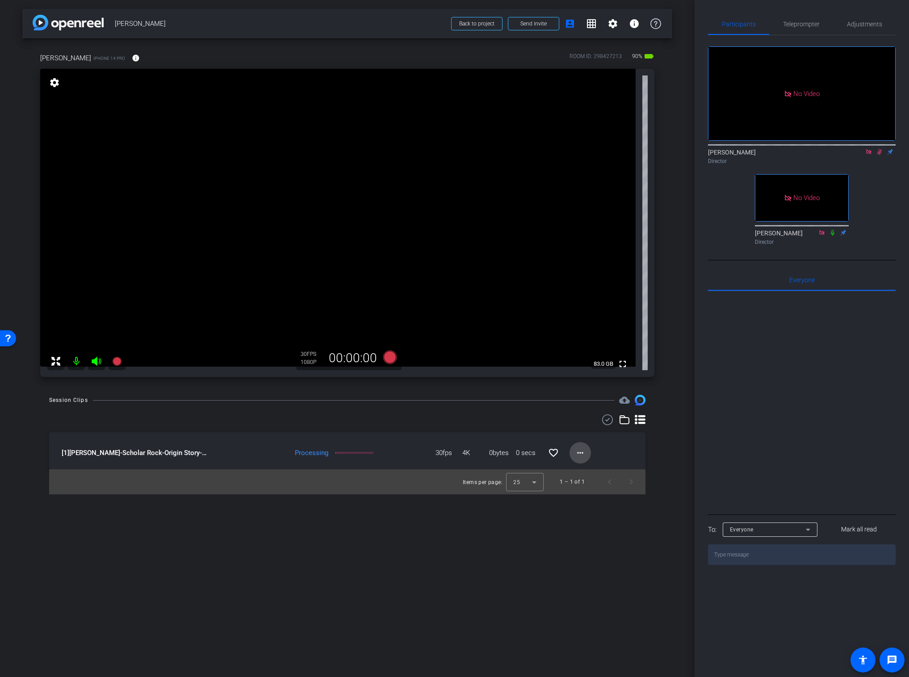
click at [581, 451] on mat-icon "more_horiz" at bounding box center [580, 452] width 11 height 11
click at [590, 467] on span "Download Original" at bounding box center [608, 471] width 65 height 11
click at [419, 399] on div "Session Clips cloud_upload" at bounding box center [347, 400] width 596 height 11
click at [878, 149] on icon at bounding box center [879, 152] width 5 height 6
click at [385, 400] on div at bounding box center [353, 400] width 521 height 0
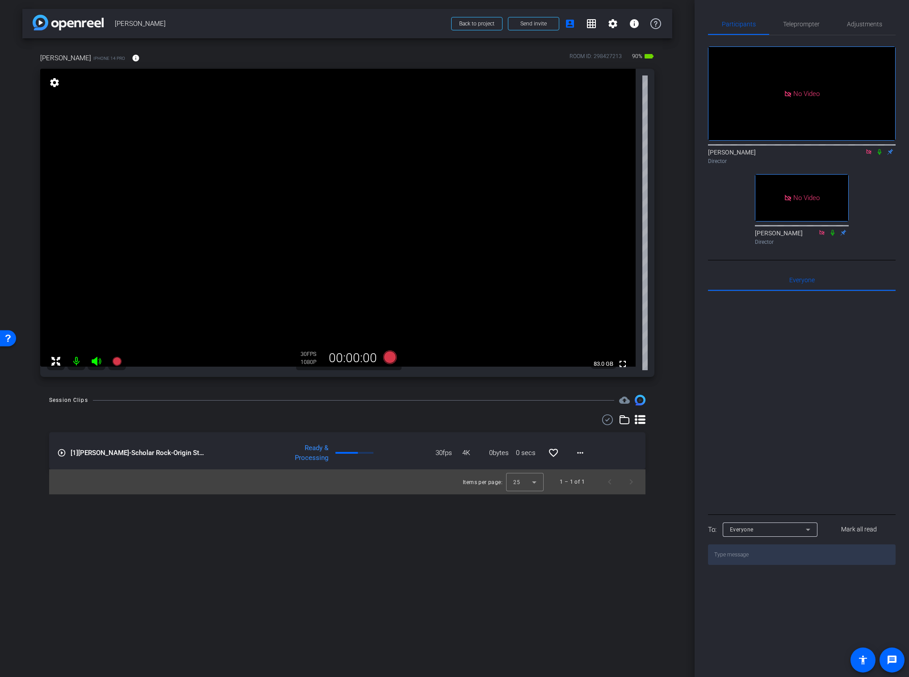
click at [876, 149] on icon at bounding box center [879, 152] width 7 height 6
click at [393, 357] on icon at bounding box center [389, 357] width 13 height 13
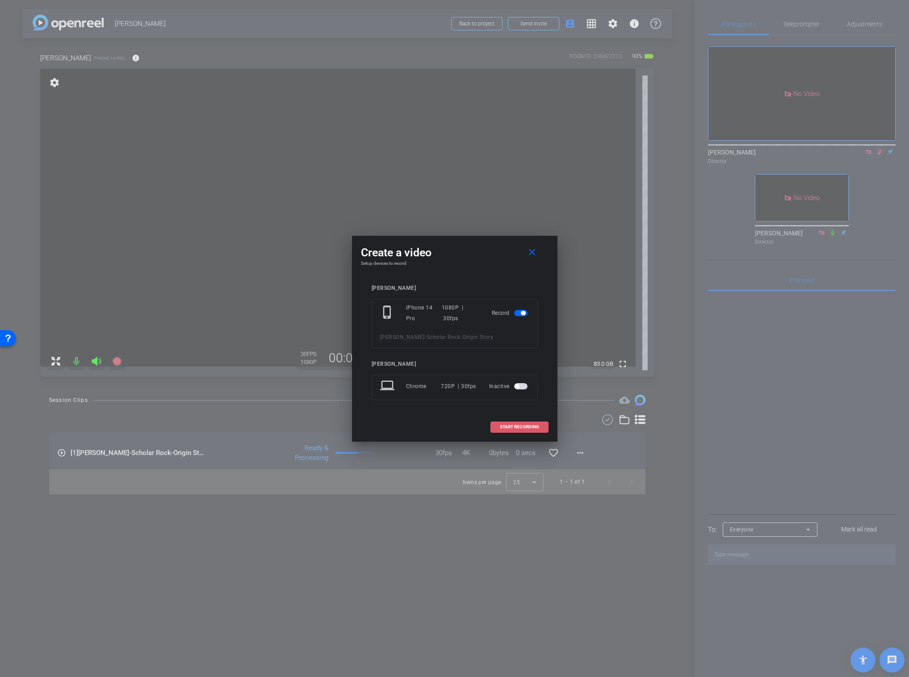
click at [502, 425] on span "START RECORDING" at bounding box center [519, 427] width 39 height 4
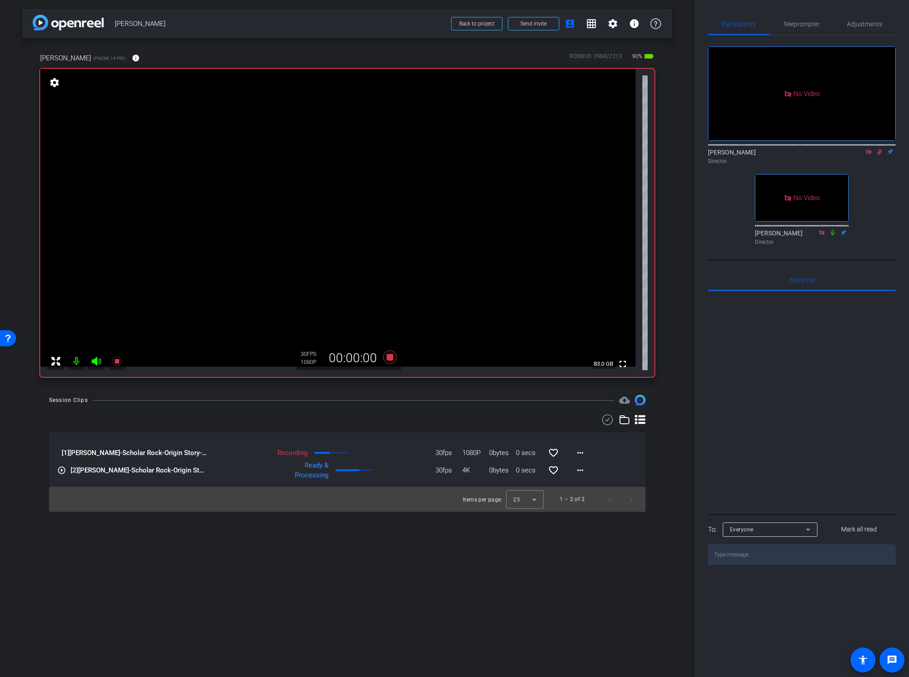
click at [352, 186] on video at bounding box center [337, 218] width 595 height 298
click at [551, 551] on div "arrow_back [PERSON_NAME] Back to project Send invite account_box grid_on settin…" at bounding box center [347, 338] width 694 height 677
click at [584, 472] on mat-icon "more_horiz" at bounding box center [580, 470] width 11 height 11
click at [589, 485] on span "Download Original" at bounding box center [603, 489] width 54 height 11
click at [440, 558] on div "arrow_back [PERSON_NAME] Back to project Send invite account_box grid_on settin…" at bounding box center [347, 338] width 694 height 677
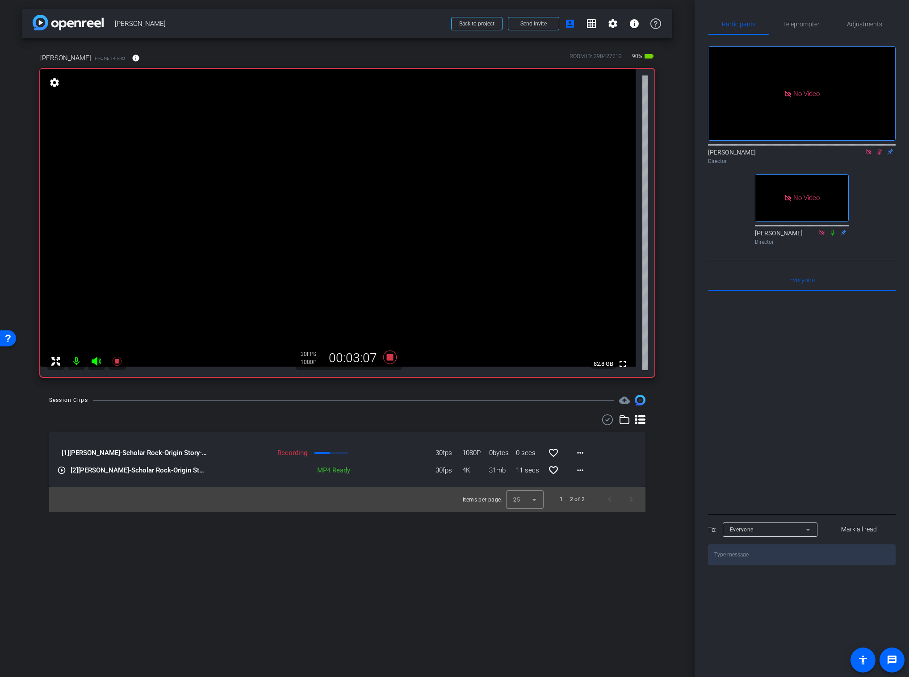
click at [349, 189] on video at bounding box center [337, 218] width 595 height 298
click at [348, 195] on video at bounding box center [337, 218] width 595 height 298
click at [377, 394] on div "arrow_back [PERSON_NAME] Back to project Send invite account_box grid_on settin…" at bounding box center [347, 338] width 694 height 677
click at [388, 359] on icon at bounding box center [389, 357] width 13 height 13
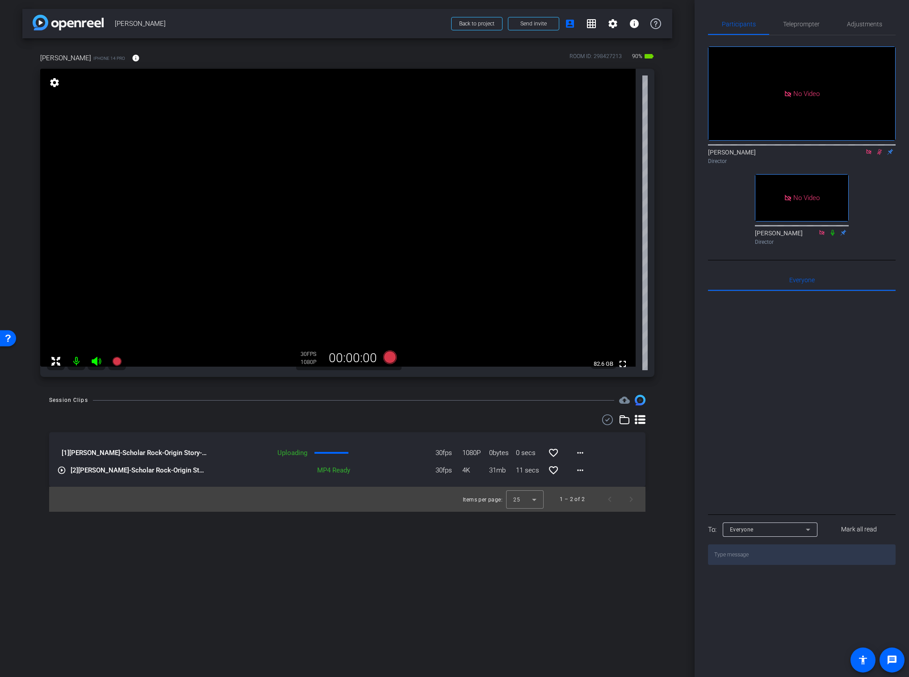
click at [877, 149] on icon at bounding box center [879, 152] width 7 height 6
click at [869, 149] on icon at bounding box center [868, 152] width 7 height 6
click at [855, 21] on span "Adjustments" at bounding box center [864, 24] width 35 height 6
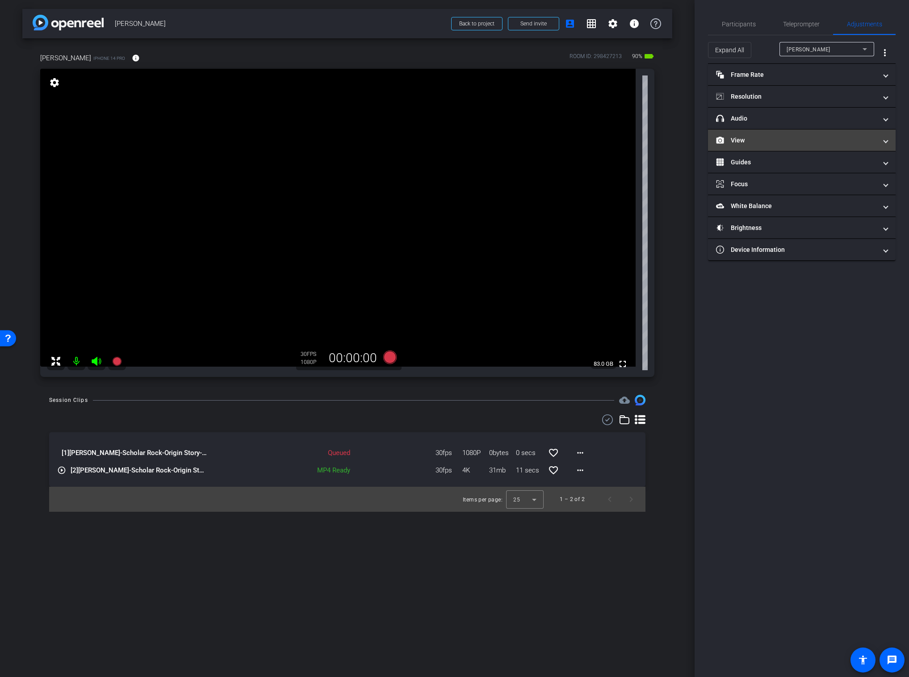
click at [748, 140] on mat-panel-title "View" at bounding box center [796, 140] width 161 height 9
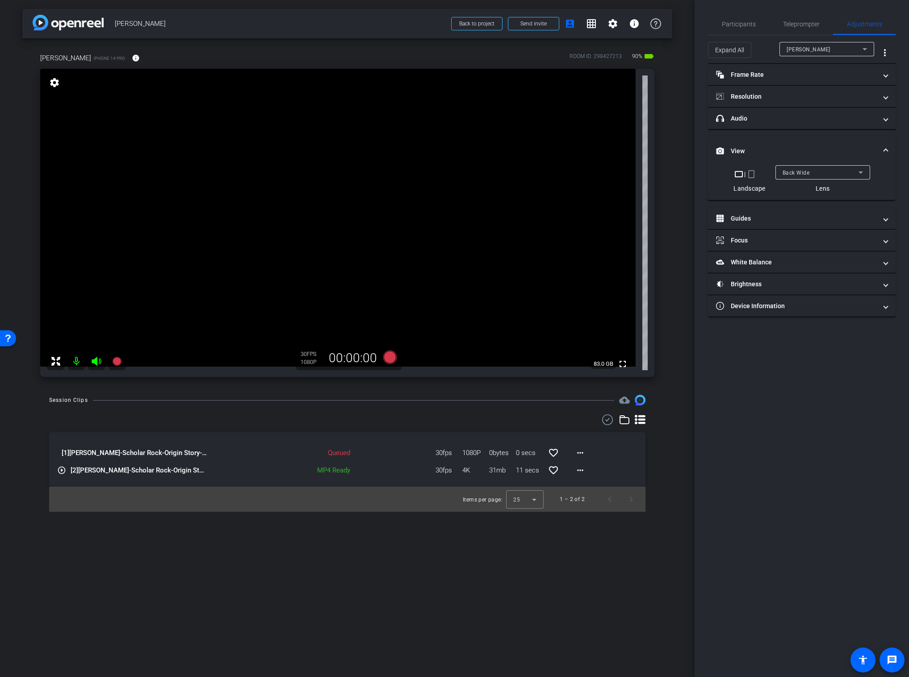
click at [793, 170] on span "Back Wide" at bounding box center [795, 173] width 27 height 6
drag, startPoint x: 804, startPoint y: 200, endPoint x: 804, endPoint y: 193, distance: 6.7
click at [805, 193] on span "Back Wide" at bounding box center [796, 190] width 29 height 11
click at [805, 167] on mat-select "Back Wide" at bounding box center [822, 172] width 80 height 11
click at [801, 200] on span "Front Wide" at bounding box center [796, 204] width 29 height 11
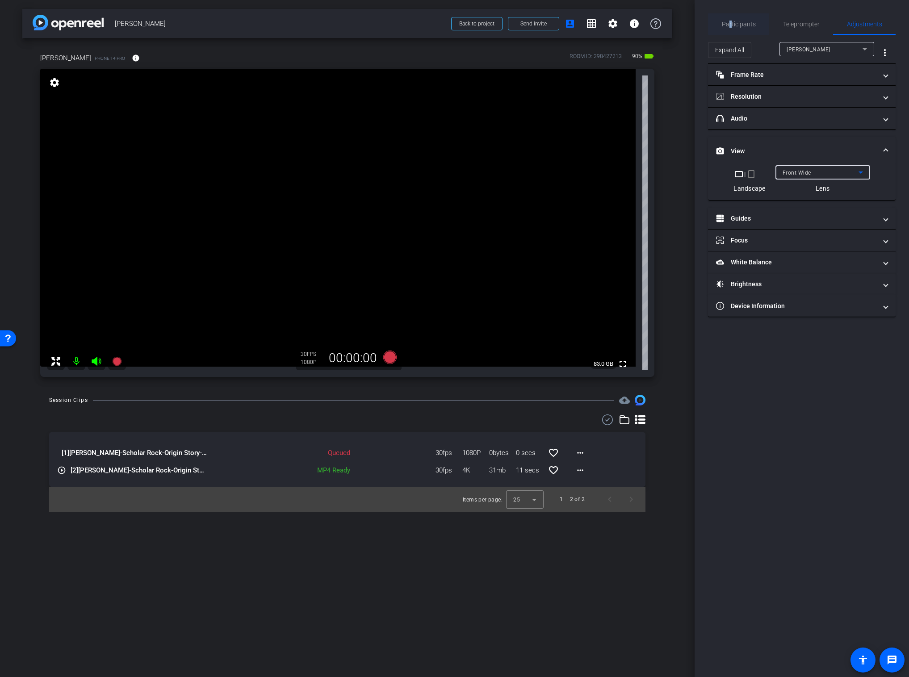
click at [730, 21] on span "Participants" at bounding box center [739, 24] width 34 height 6
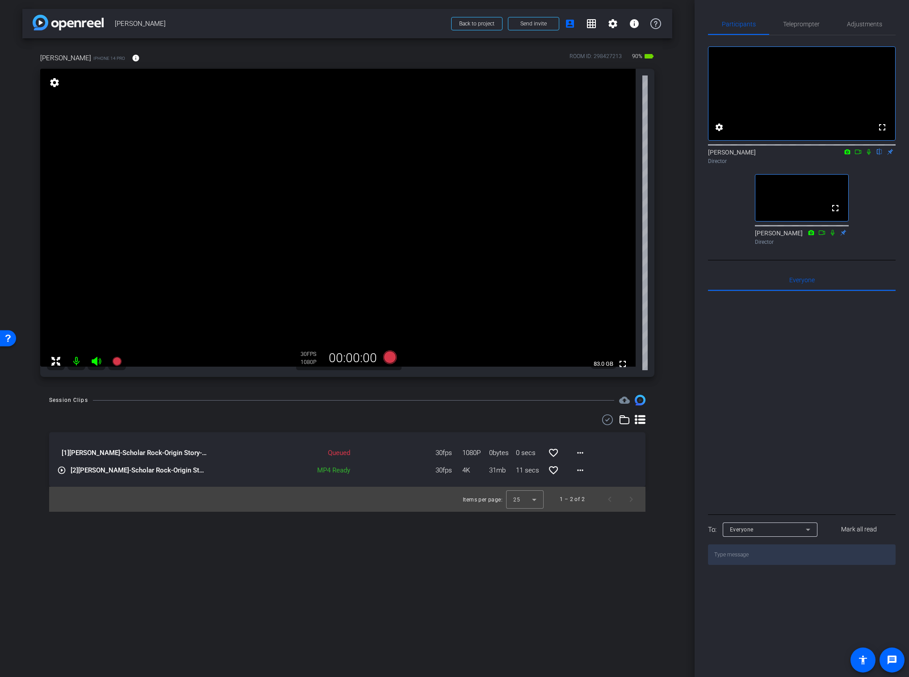
click at [666, 485] on div "Session Clips cloud_upload [1] [PERSON_NAME]-Scholar Rock-Origin Story-2025-09-…" at bounding box center [347, 453] width 650 height 117
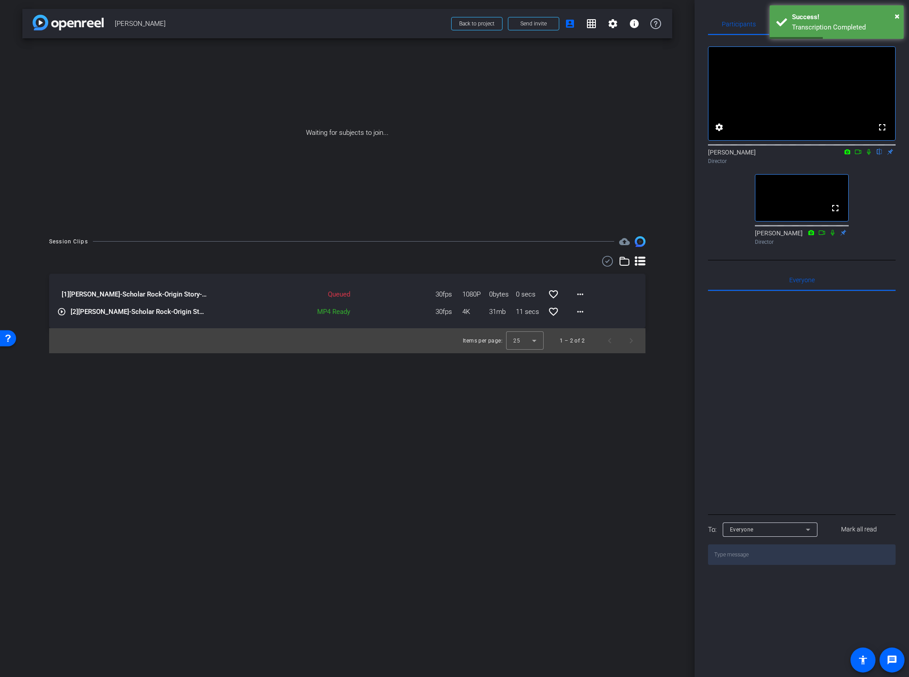
click at [606, 443] on div "arrow_back [PERSON_NAME] Back to project Send invite account_box grid_on settin…" at bounding box center [347, 338] width 694 height 677
click at [660, 366] on div "arrow_back [PERSON_NAME] Back to project Send invite account_box grid_on settin…" at bounding box center [347, 338] width 694 height 677
click at [655, 351] on div "Session Clips cloud_upload [1] [PERSON_NAME]-Scholar Rock-Origin Story-2025-09-…" at bounding box center [347, 294] width 650 height 117
click at [364, 401] on div "arrow_back [PERSON_NAME] Back to project Send invite account_box grid_on settin…" at bounding box center [347, 338] width 694 height 677
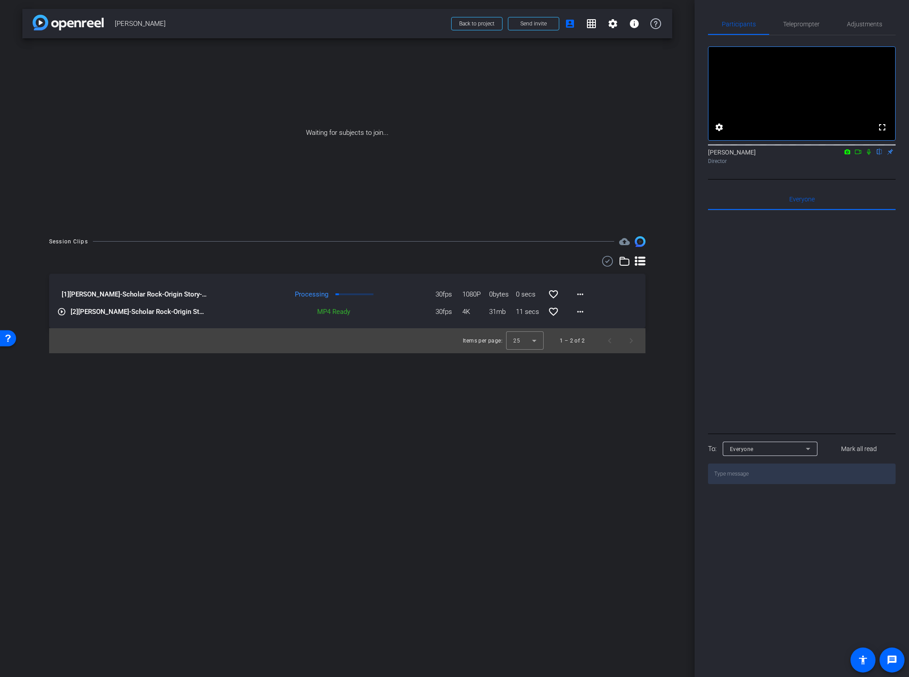
click at [857, 155] on icon at bounding box center [857, 152] width 7 height 6
click at [878, 155] on icon at bounding box center [879, 152] width 4 height 6
click at [583, 292] on mat-icon "more_horiz" at bounding box center [580, 294] width 11 height 11
click at [587, 311] on span "Download Original" at bounding box center [603, 313] width 54 height 11
click at [465, 28] on span at bounding box center [476, 23] width 50 height 21
